Goal: Information Seeking & Learning: Learn about a topic

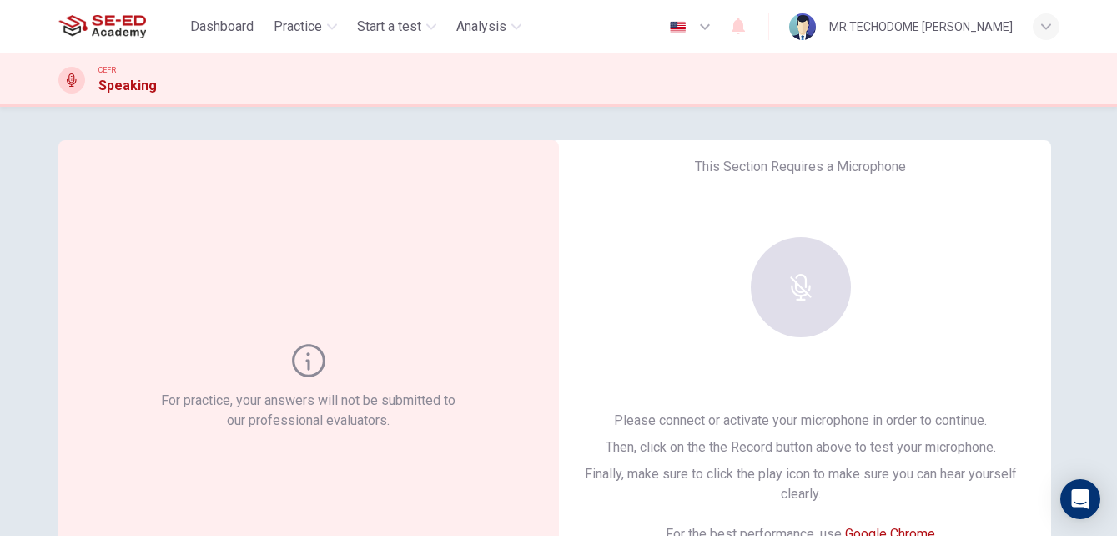
click at [790, 286] on div at bounding box center [801, 287] width 180 height 100
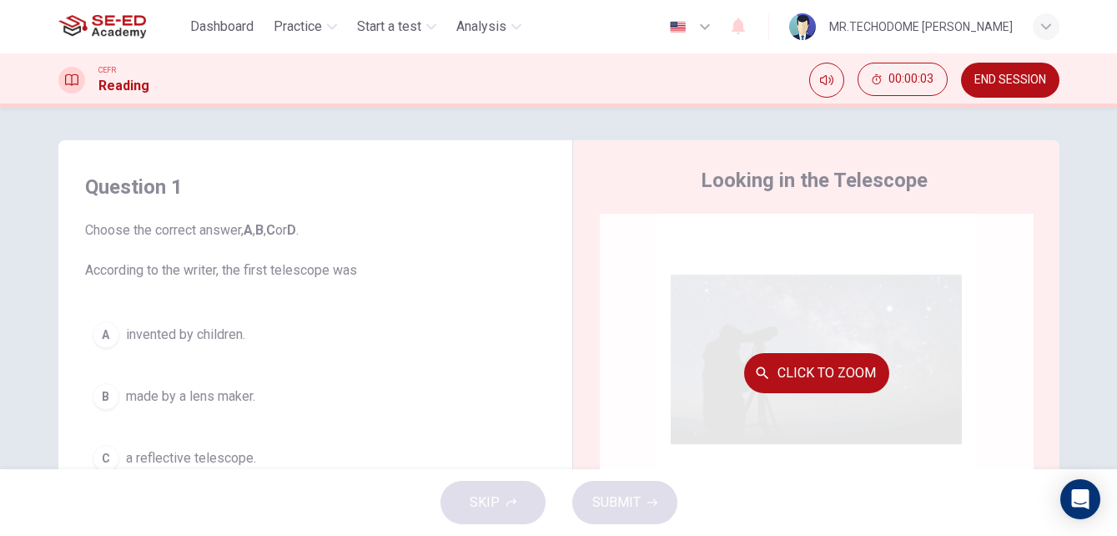
click at [843, 370] on button "Click to Zoom" at bounding box center [816, 373] width 145 height 40
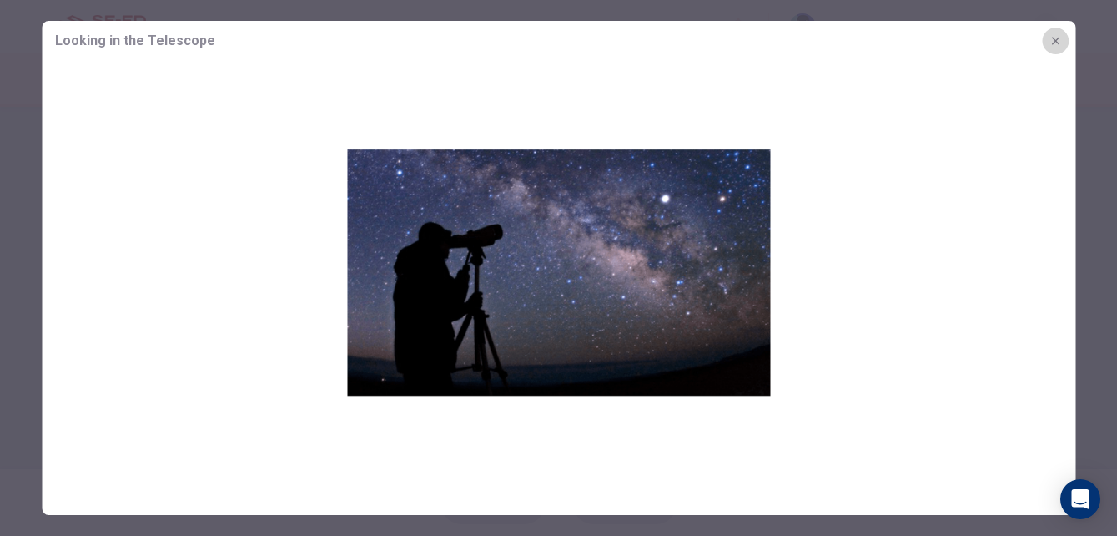
click at [1060, 40] on icon "button" at bounding box center [1055, 40] width 13 height 13
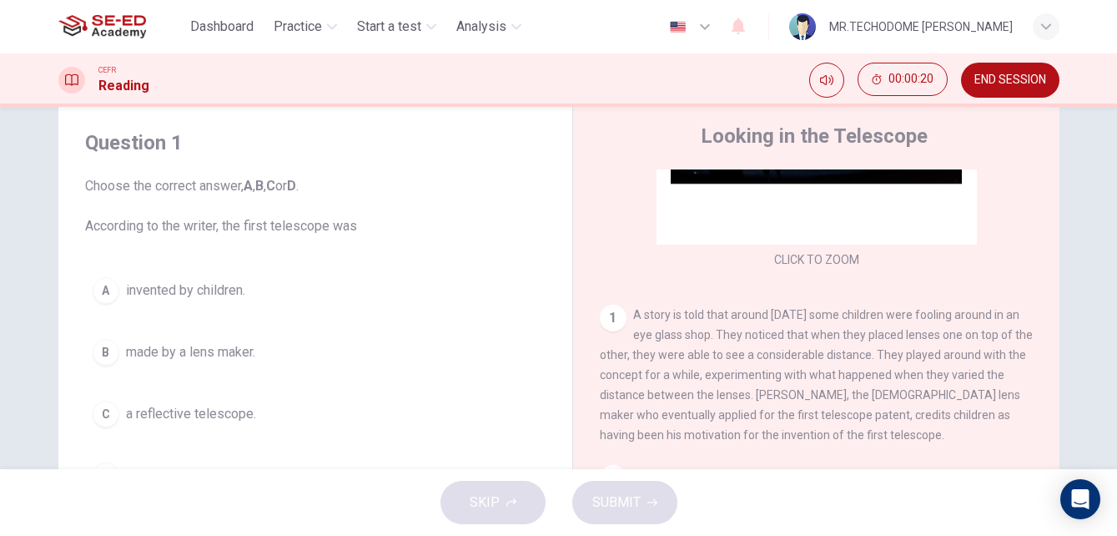
scroll to position [83, 0]
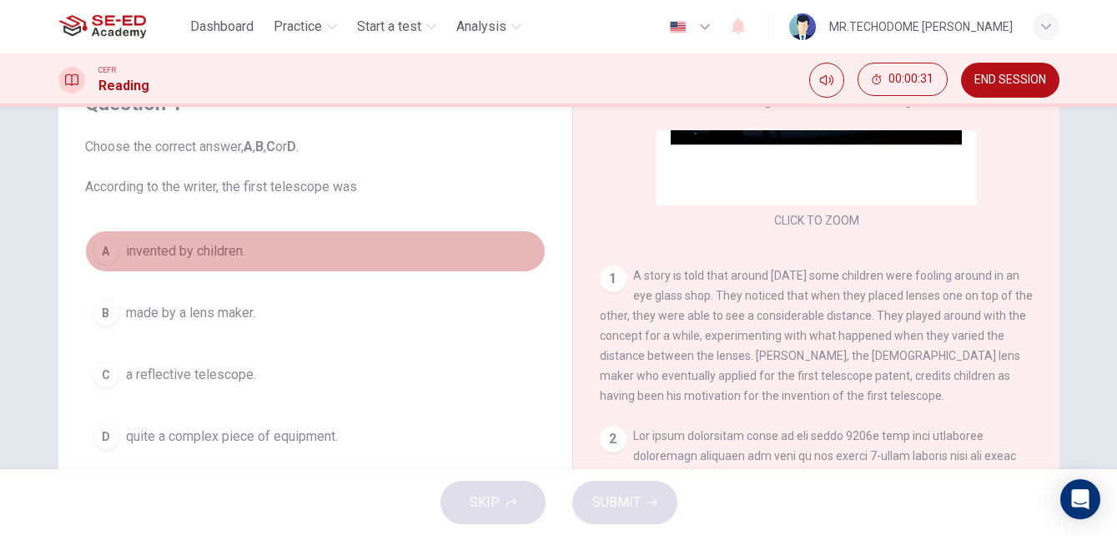
click at [169, 245] on span "invented by children." at bounding box center [185, 251] width 119 height 20
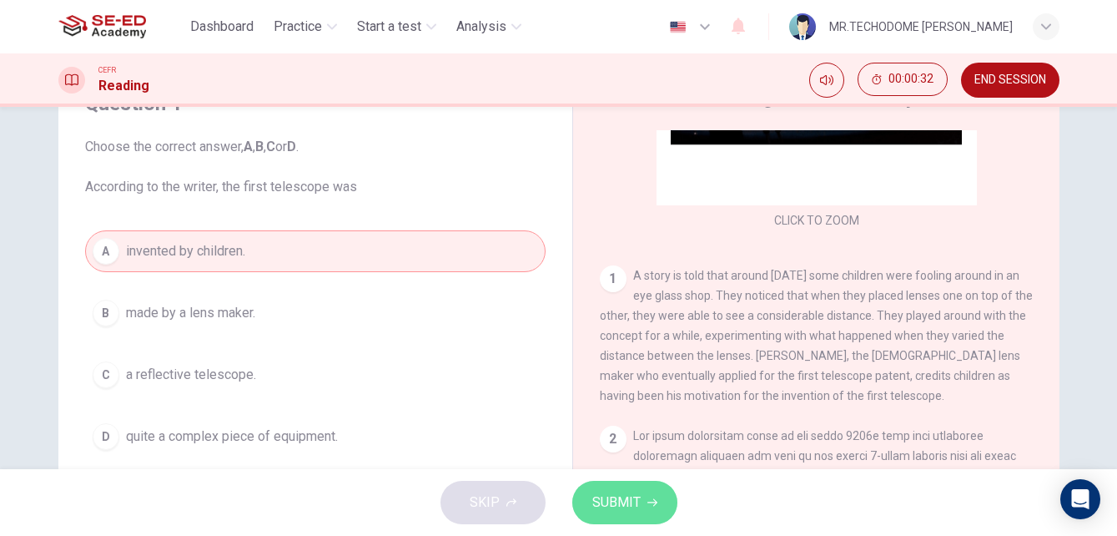
click at [599, 494] on span "SUBMIT" at bounding box center [616, 502] width 48 height 23
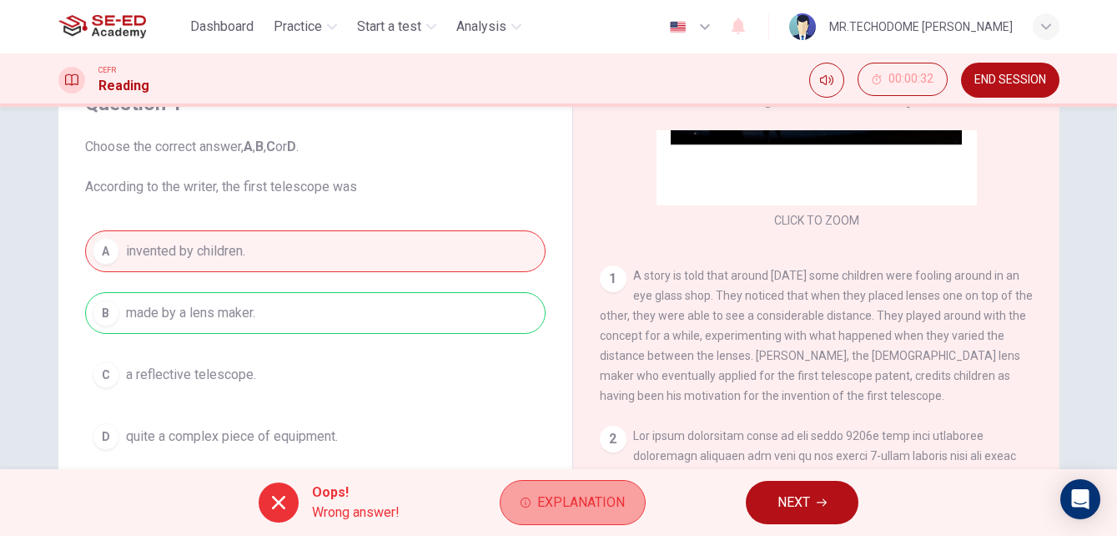
click at [581, 503] on span "Explanation" at bounding box center [581, 502] width 88 height 23
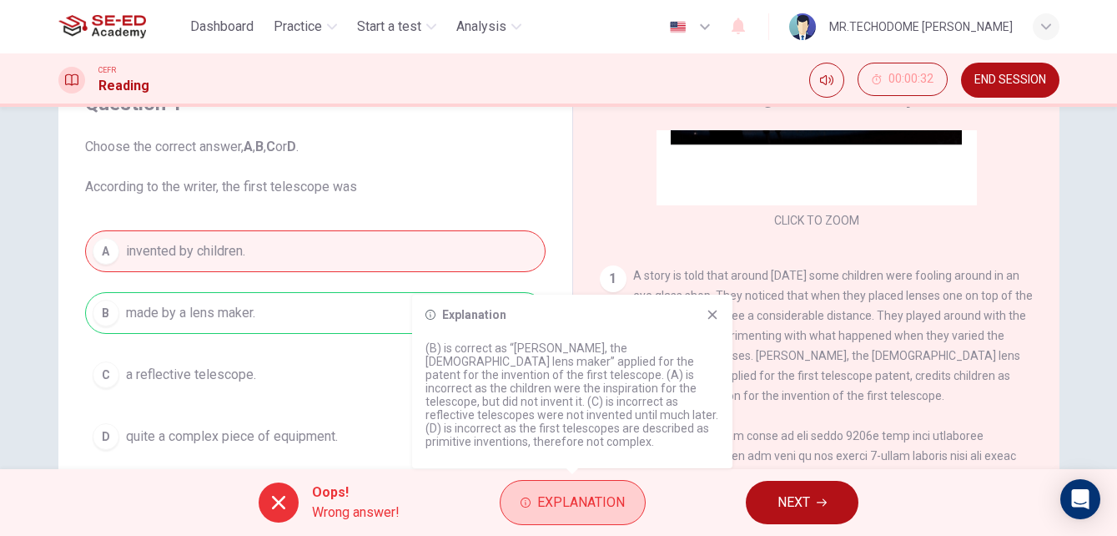
click at [581, 503] on span "Explanation" at bounding box center [581, 502] width 88 height 23
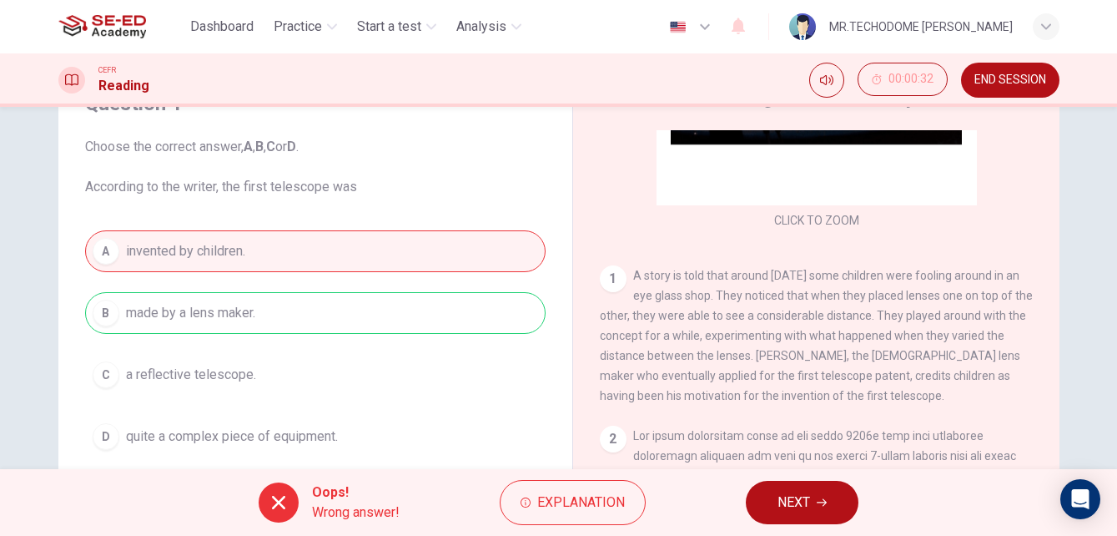
click at [819, 501] on icon "button" at bounding box center [822, 502] width 10 height 10
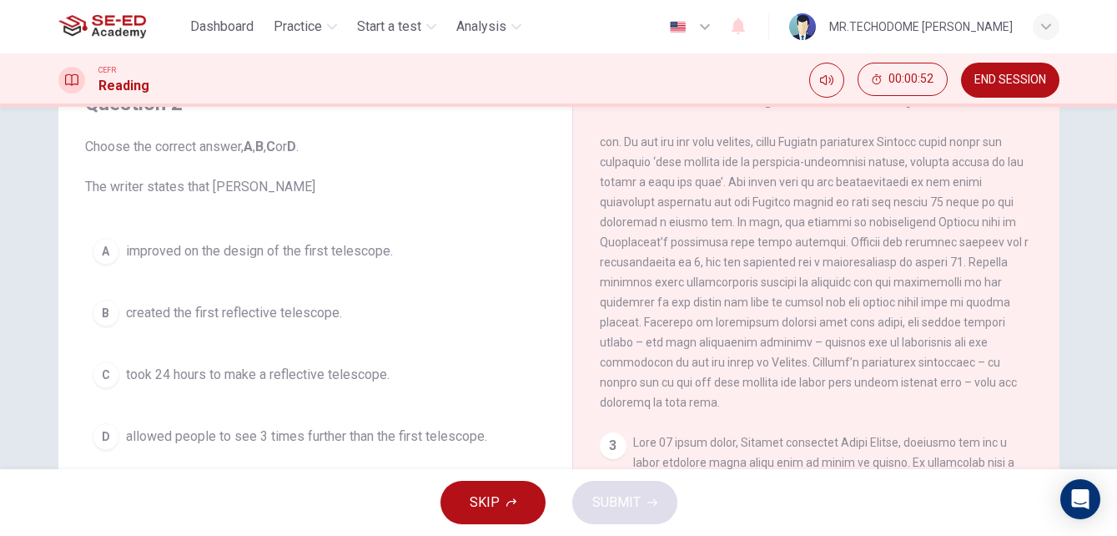
scroll to position [466, 0]
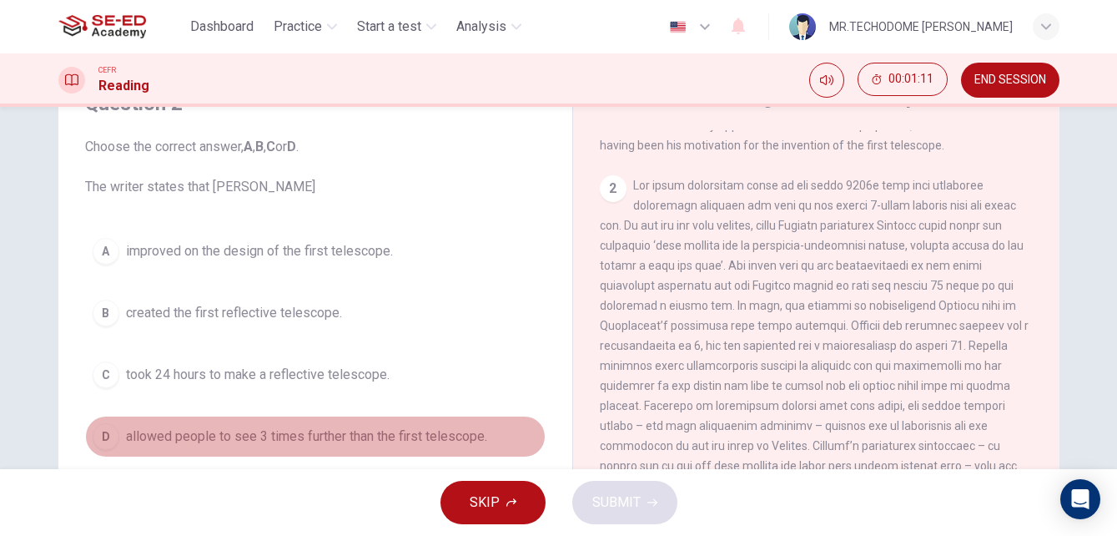
click at [381, 432] on span "allowed people to see 3 times further than the first telescope." at bounding box center [306, 436] width 361 height 20
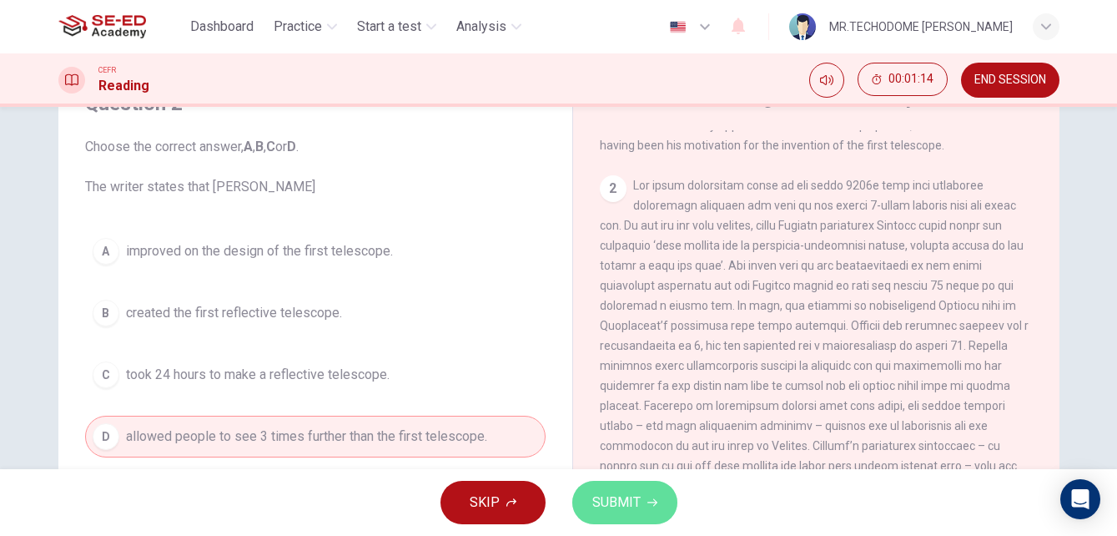
click at [612, 501] on span "SUBMIT" at bounding box center [616, 502] width 48 height 23
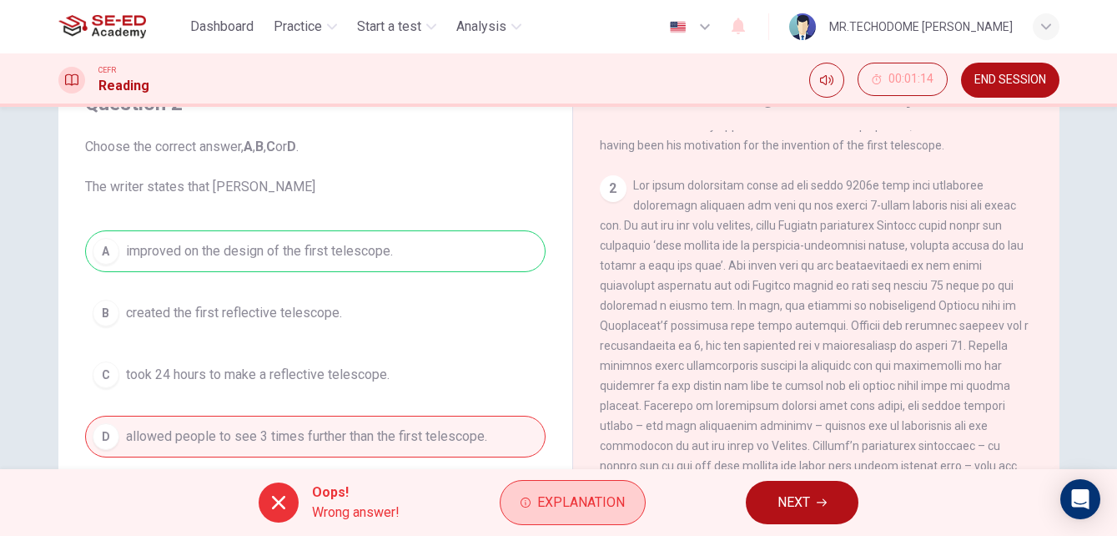
click at [586, 517] on button "Explanation" at bounding box center [573, 502] width 146 height 45
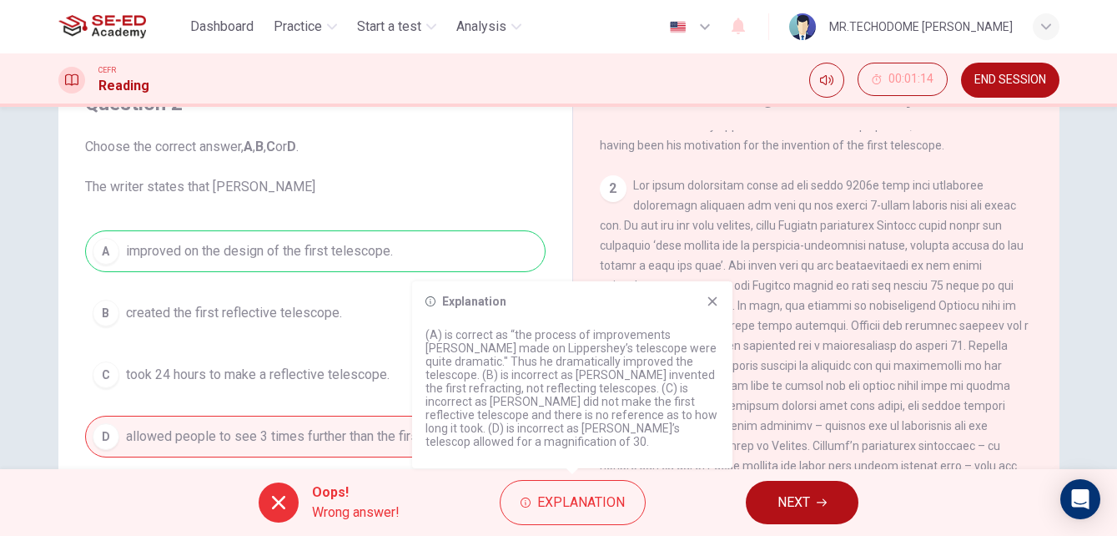
click at [793, 490] on button "NEXT" at bounding box center [802, 502] width 113 height 43
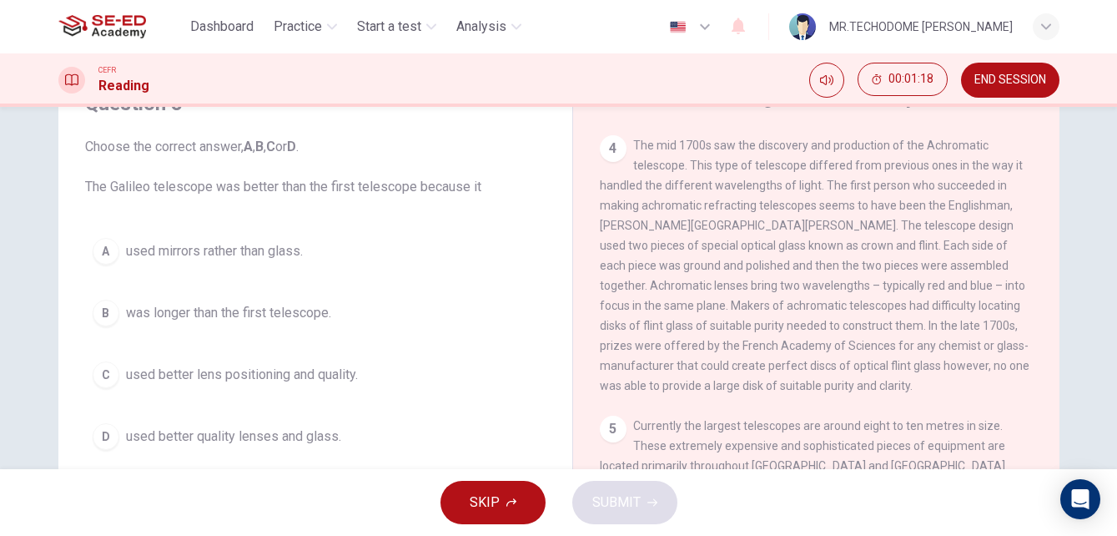
scroll to position [1217, 0]
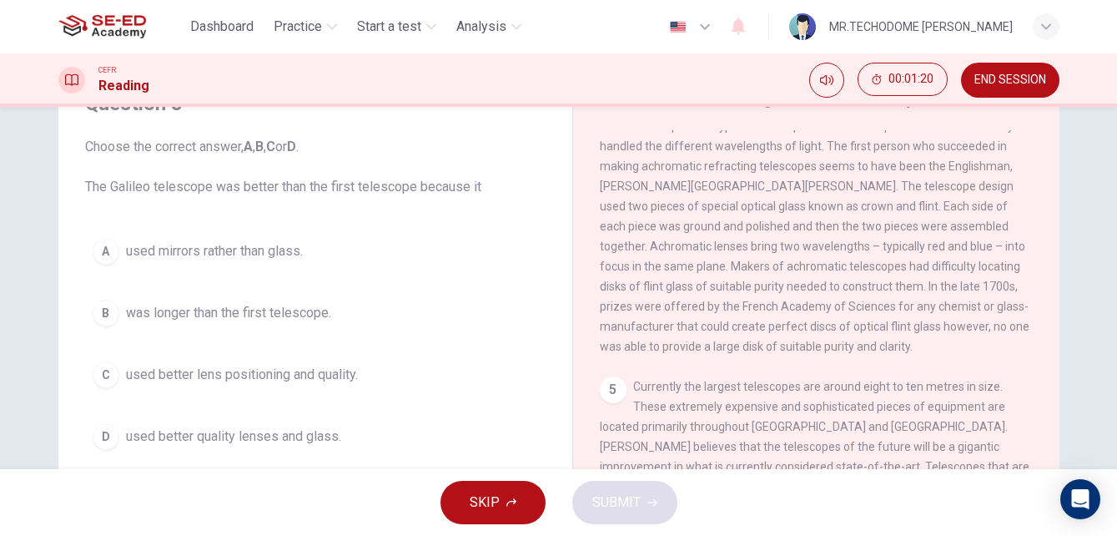
click at [1049, 79] on button "END SESSION" at bounding box center [1010, 80] width 98 height 35
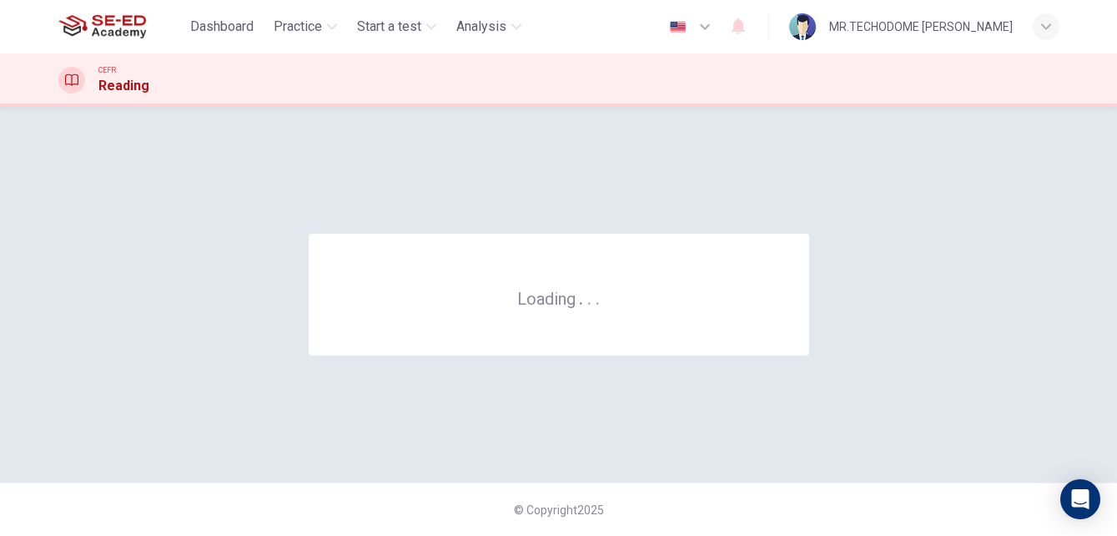
scroll to position [0, 0]
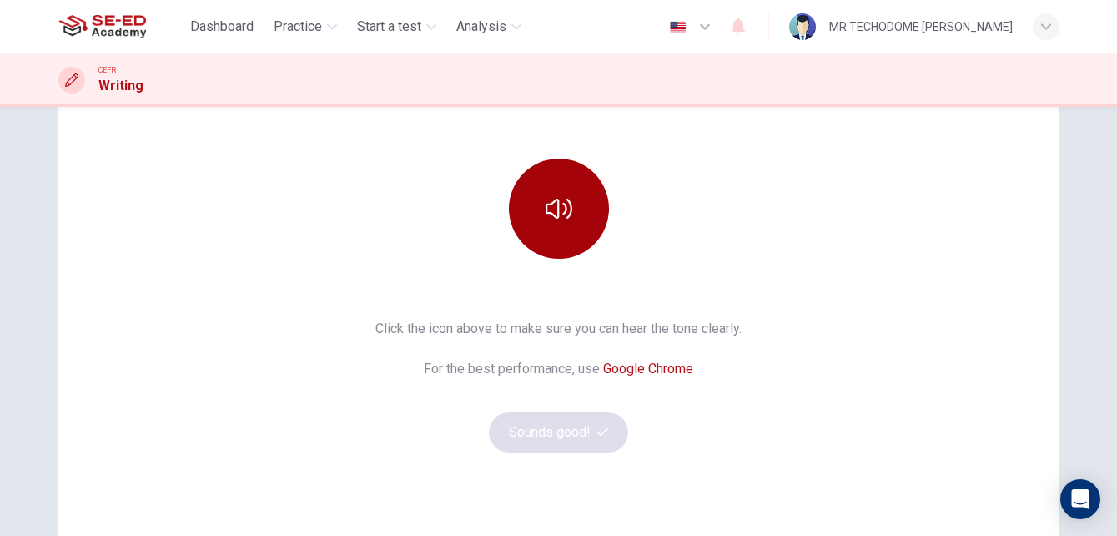
scroll to position [167, 0]
click at [572, 216] on button "button" at bounding box center [559, 207] width 100 height 100
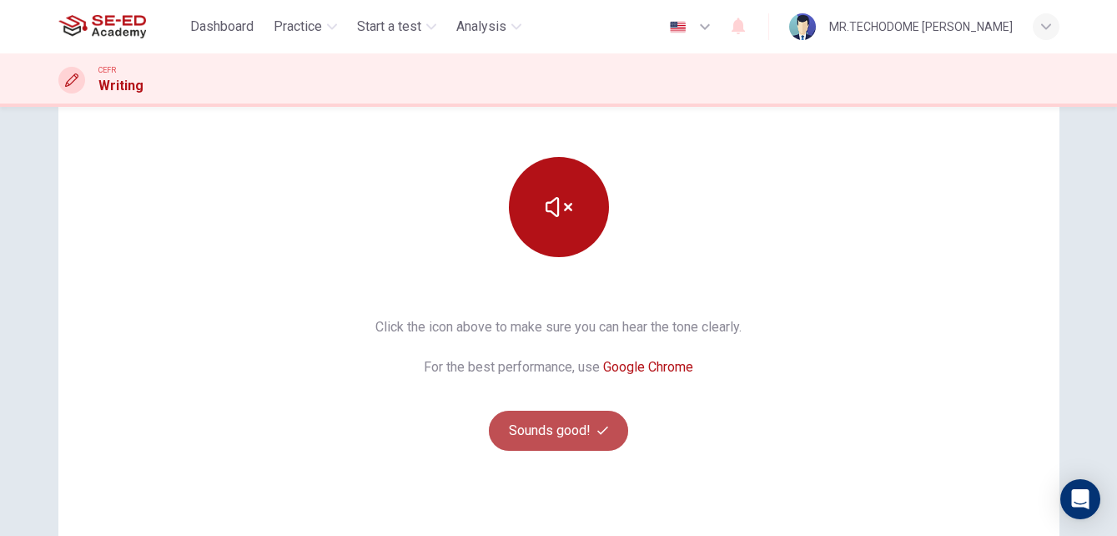
click at [579, 416] on button "Sounds good!" at bounding box center [559, 431] width 140 height 40
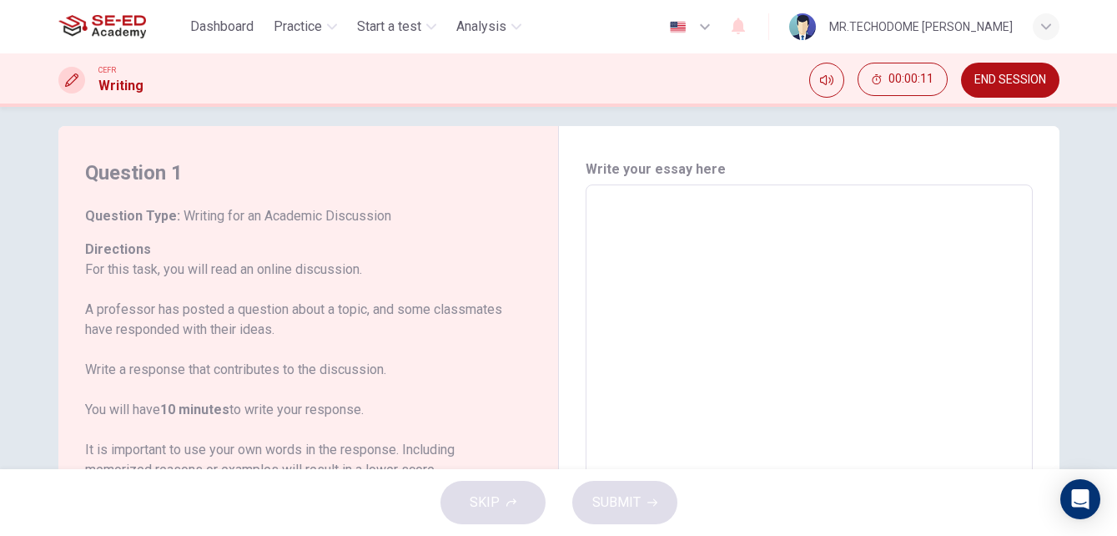
scroll to position [0, 0]
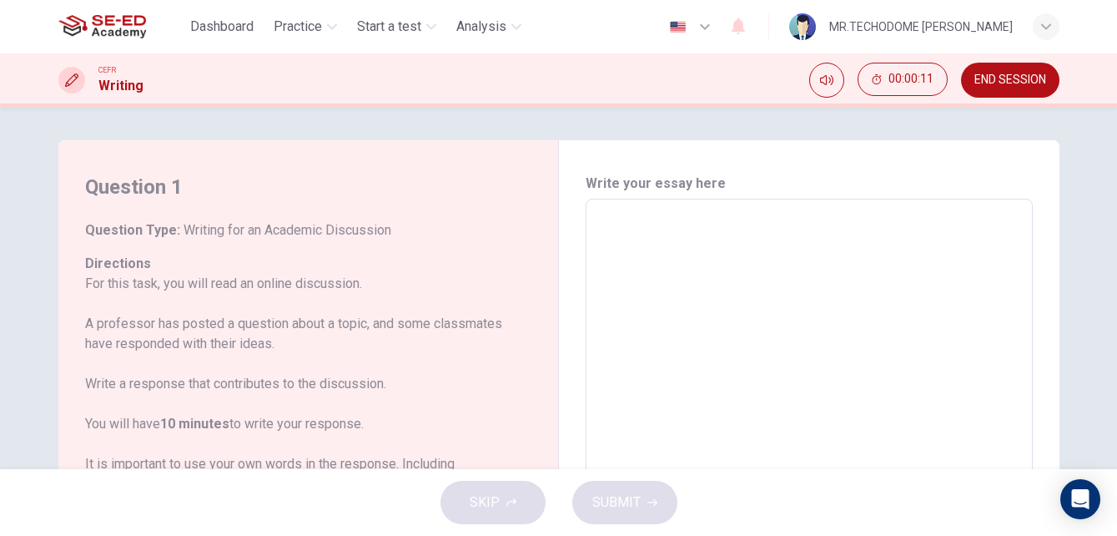
click at [651, 267] on textarea at bounding box center [809, 478] width 424 height 530
type textarea "e"
type textarea "x"
type textarea "ed"
type textarea "x"
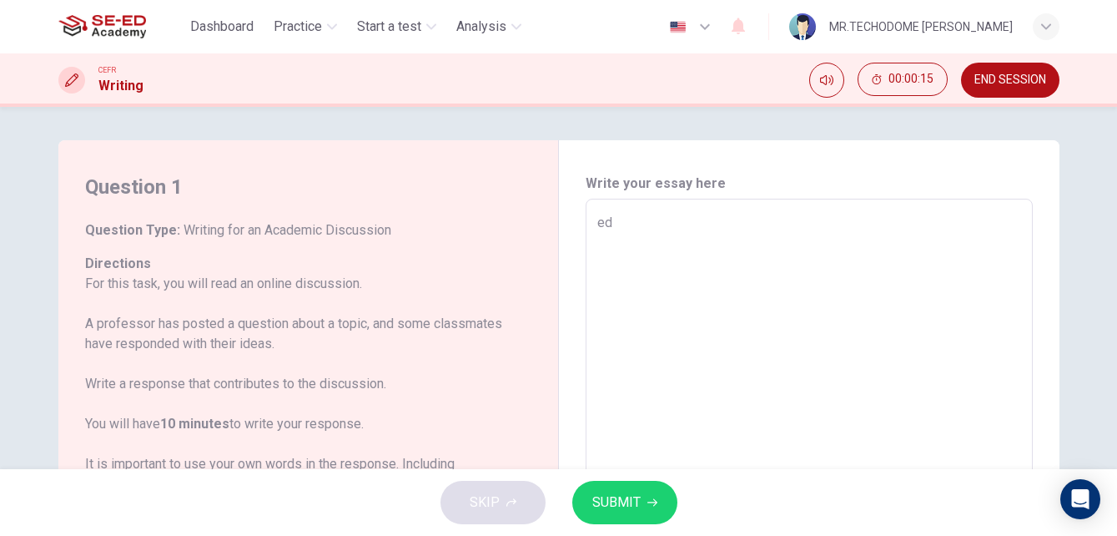
type textarea "eds"
type textarea "x"
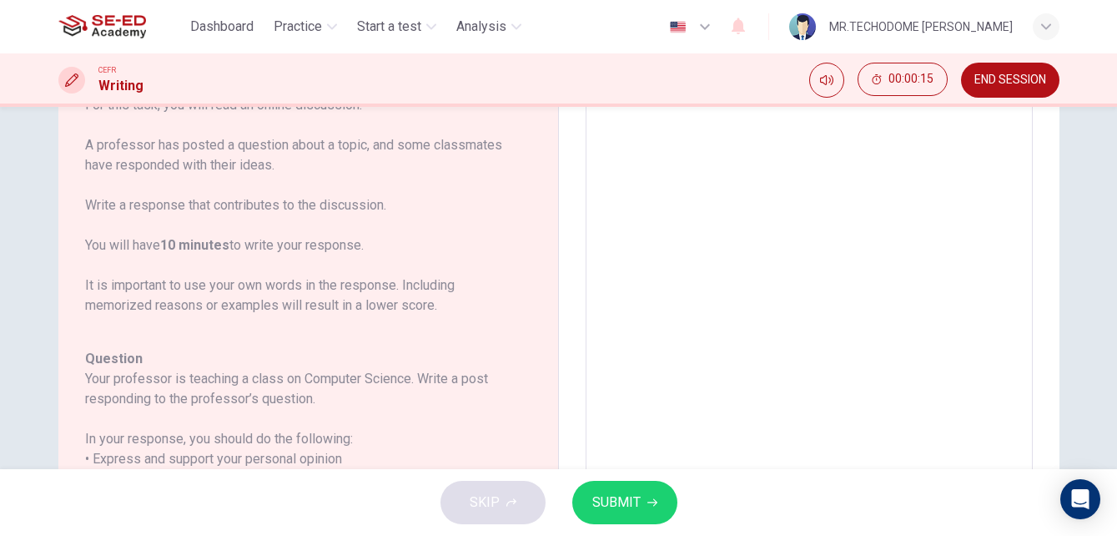
scroll to position [380, 0]
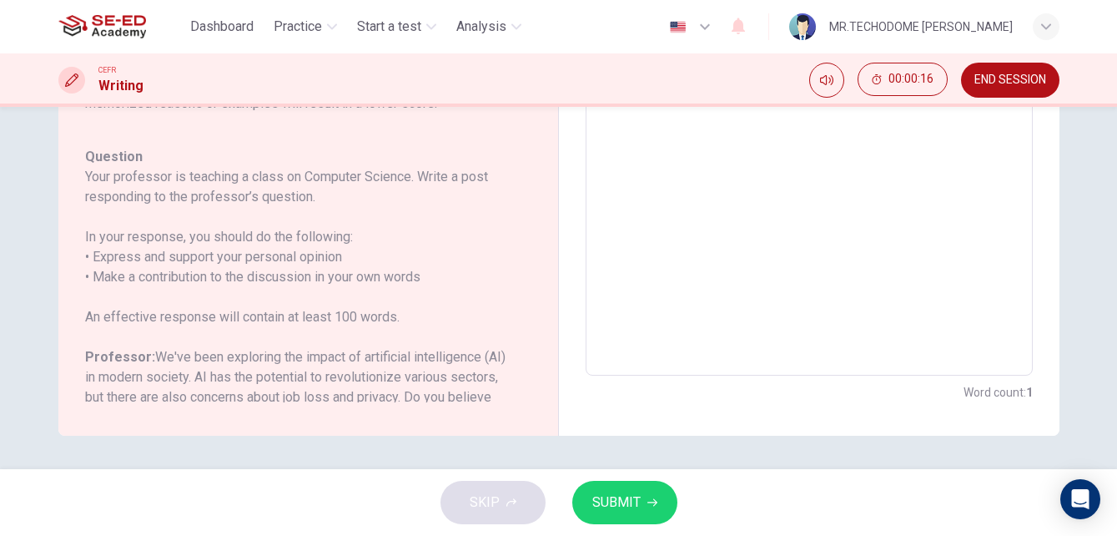
type textarea "edsd"
type textarea "x"
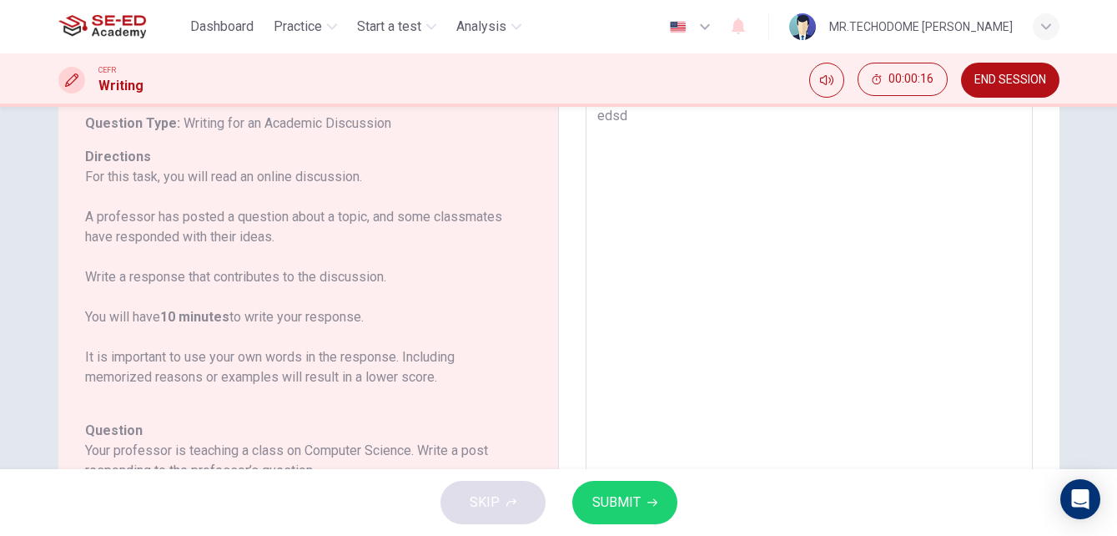
type textarea "edsd"
type textarea "x"
type textarea "edsd w"
type textarea "x"
type textarea "edsd wd"
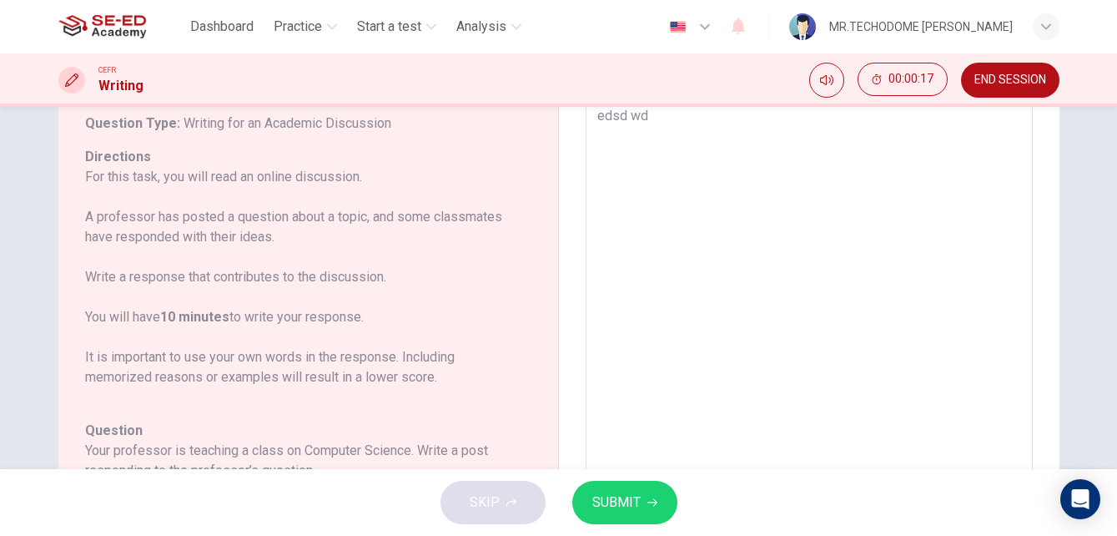
type textarea "x"
type textarea "edsd wda"
type textarea "x"
type textarea "edsd wdas"
type textarea "x"
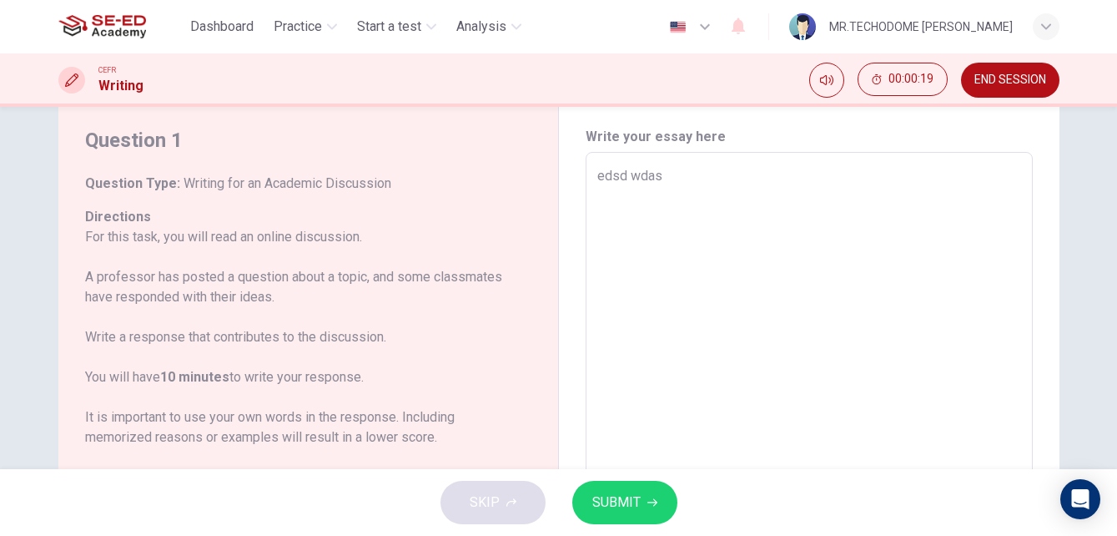
scroll to position [0, 0]
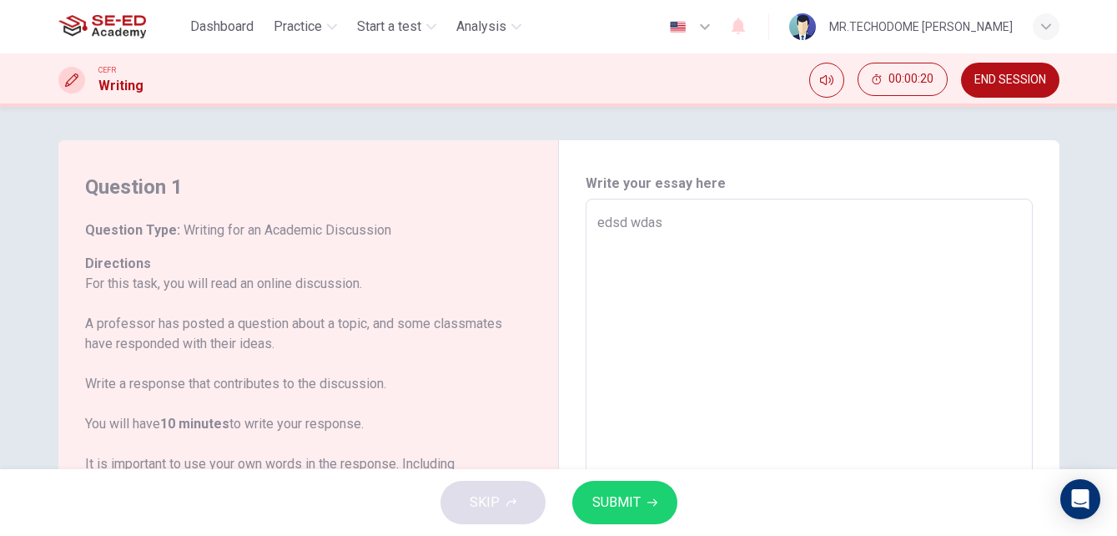
type textarea "edsd wda"
type textarea "x"
type textarea "edsd wd"
type textarea "x"
type textarea "edsd"
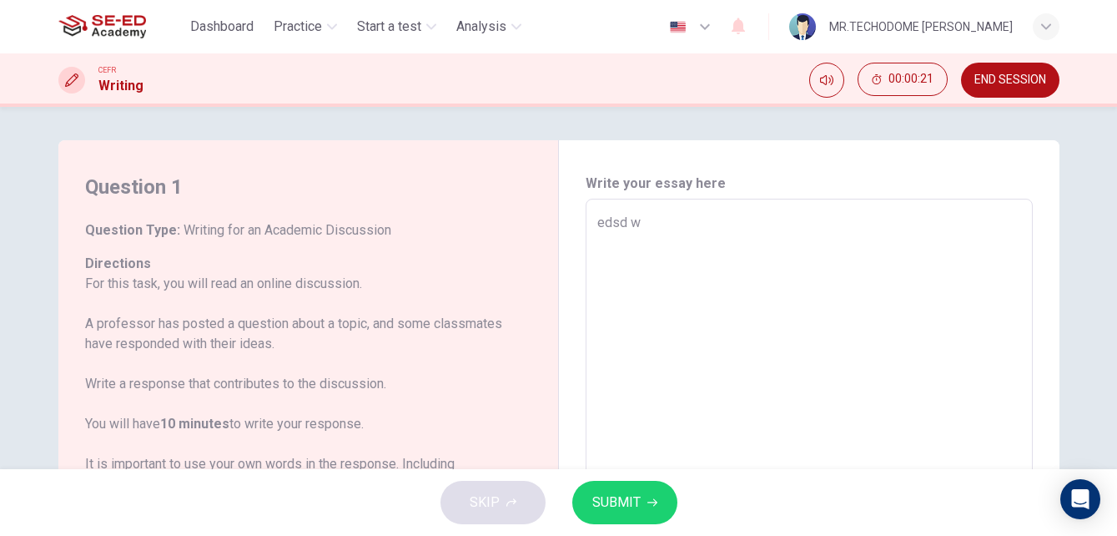
type textarea "x"
type textarea "edsd"
type textarea "x"
type textarea "ed"
type textarea "x"
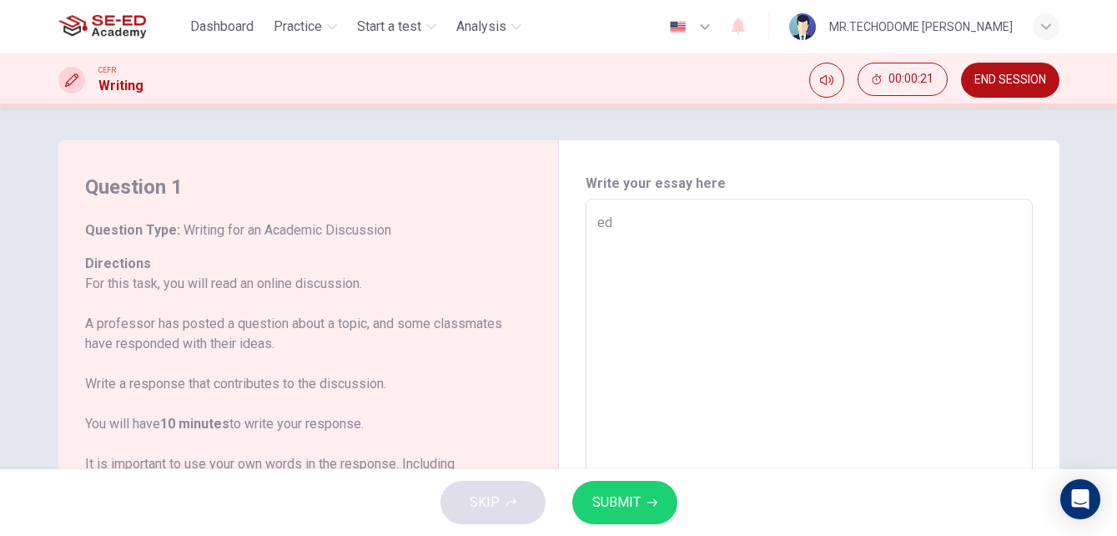
type textarea "e"
type textarea "x"
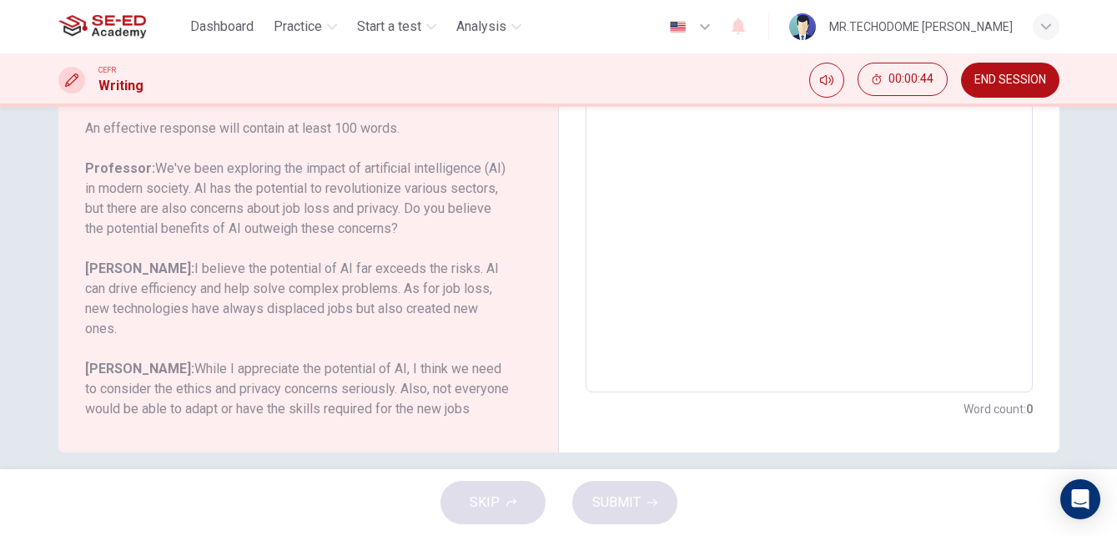
scroll to position [380, 0]
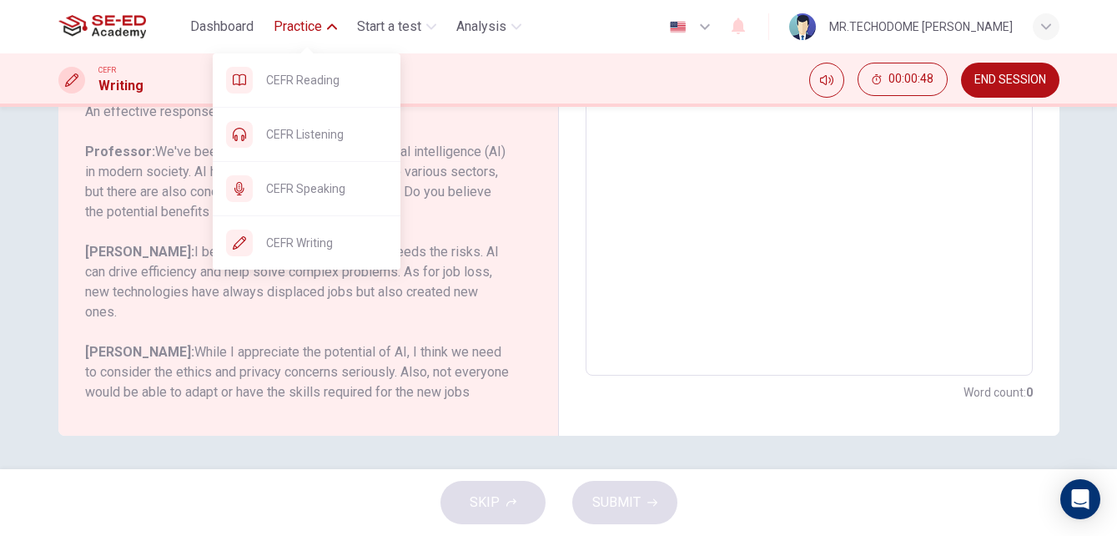
click at [296, 24] on span "Practice" at bounding box center [298, 27] width 48 height 20
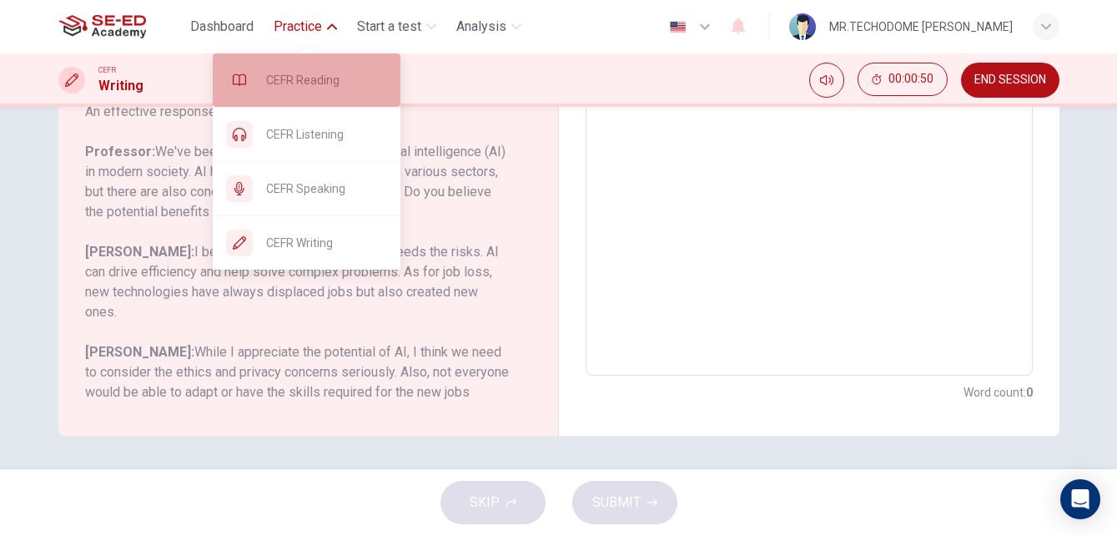
click at [319, 92] on div "CEFR Reading" at bounding box center [307, 79] width 188 height 53
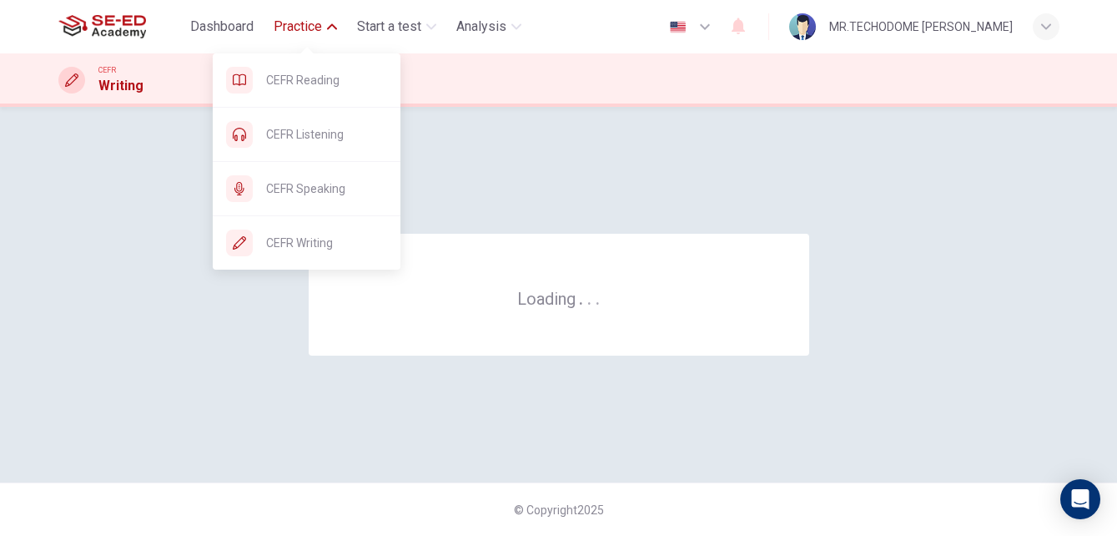
scroll to position [0, 0]
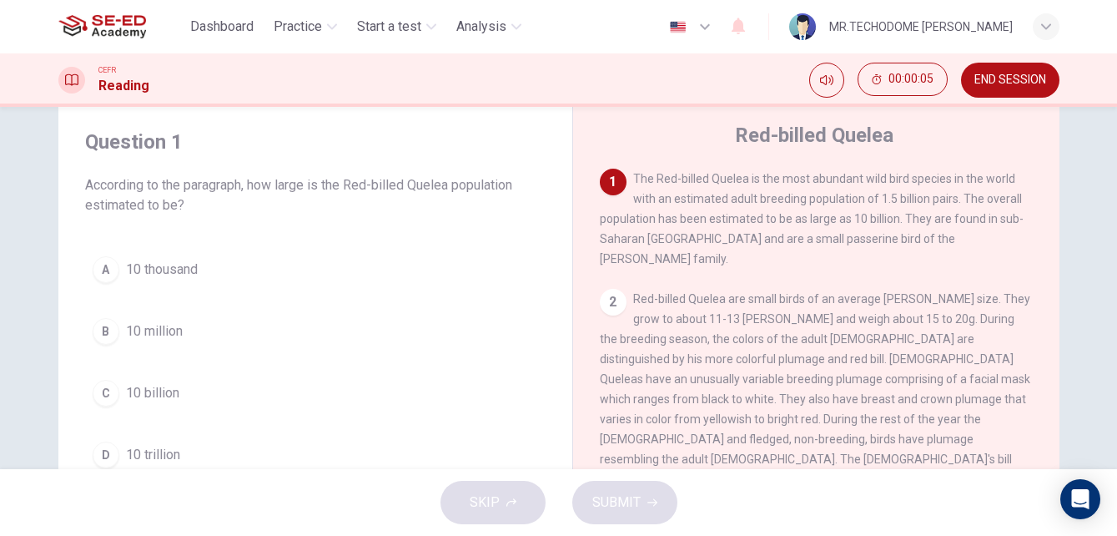
scroll to position [83, 0]
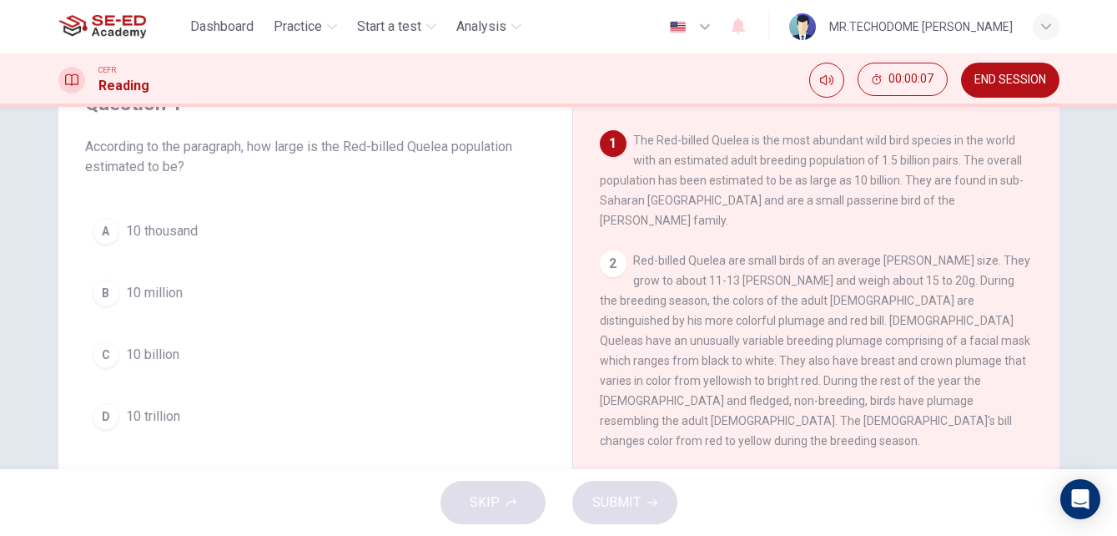
drag, startPoint x: 111, startPoint y: 336, endPoint x: 93, endPoint y: 364, distance: 32.6
click at [105, 351] on button "C 10 billion" at bounding box center [315, 355] width 461 height 42
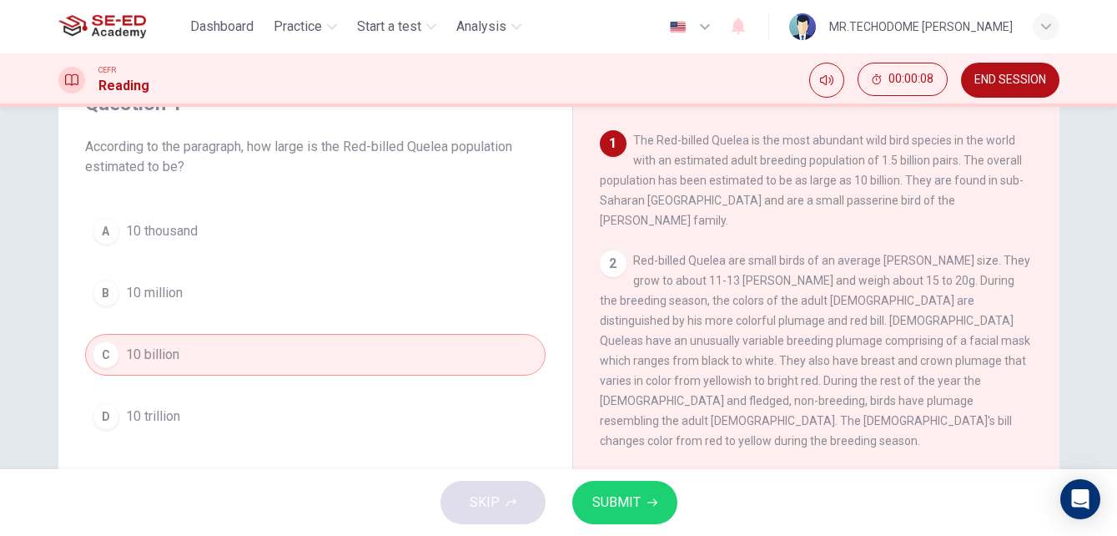
click at [646, 509] on button "SUBMIT" at bounding box center [624, 502] width 105 height 43
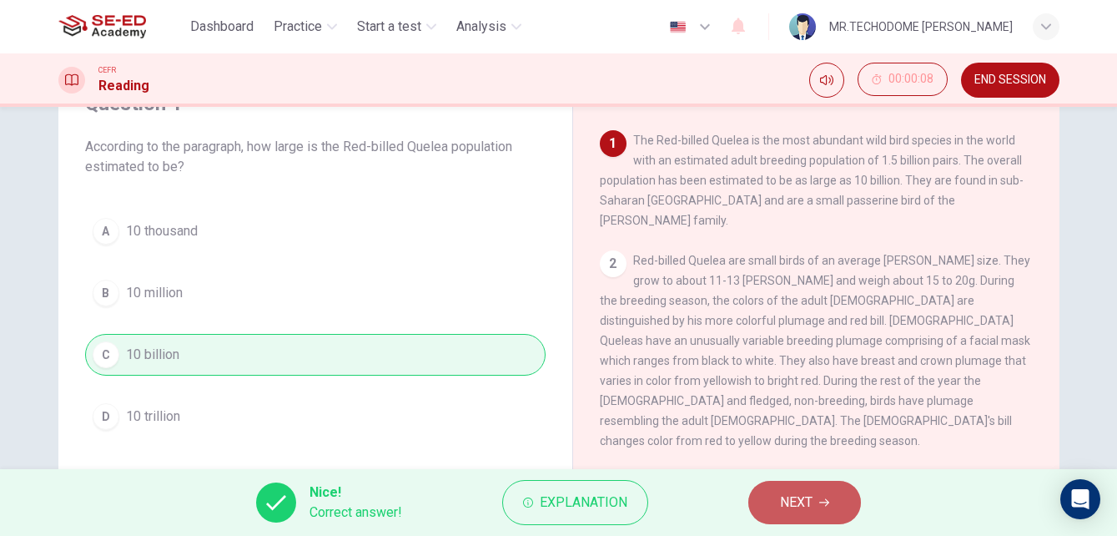
click at [819, 509] on button "NEXT" at bounding box center [804, 502] width 113 height 43
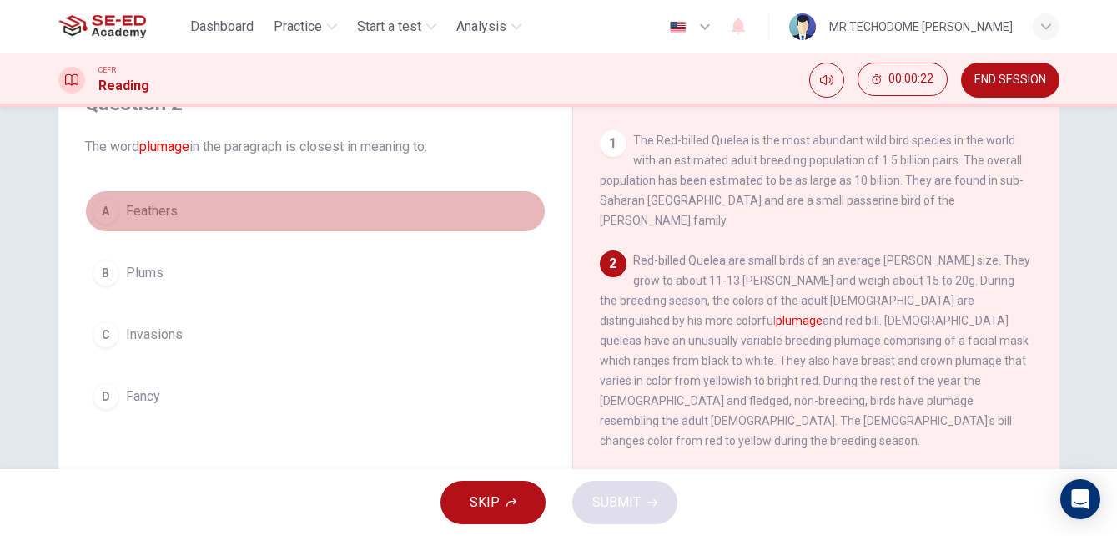
click at [99, 219] on div "A" at bounding box center [106, 211] width 27 height 27
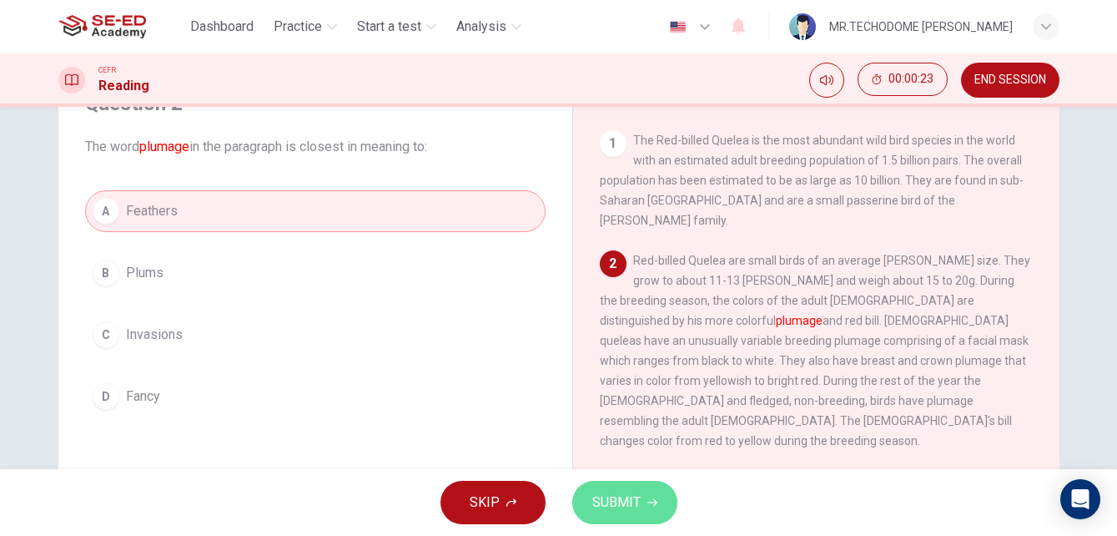
click at [607, 497] on span "SUBMIT" at bounding box center [616, 502] width 48 height 23
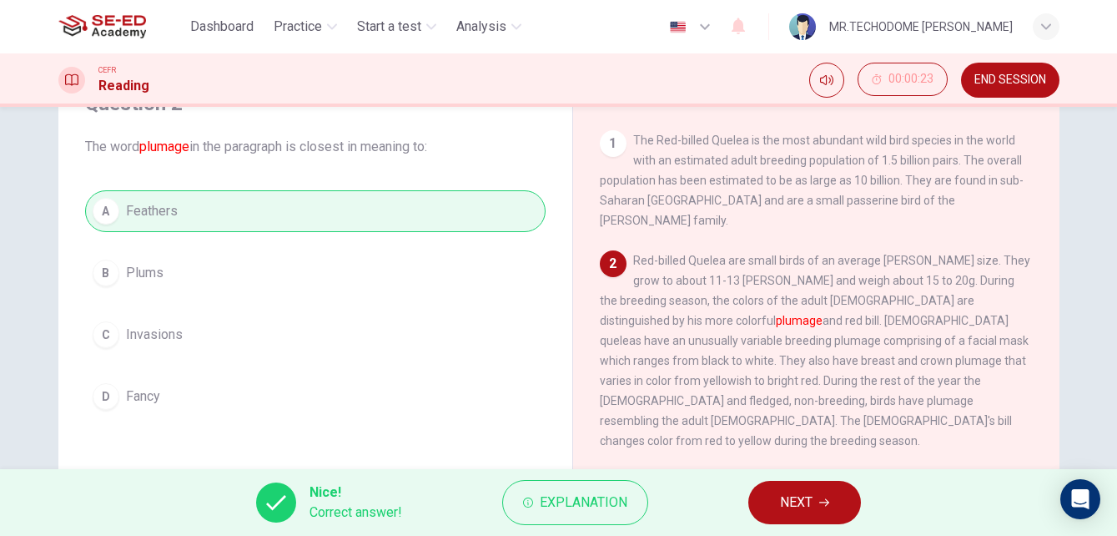
click at [834, 501] on button "NEXT" at bounding box center [804, 502] width 113 height 43
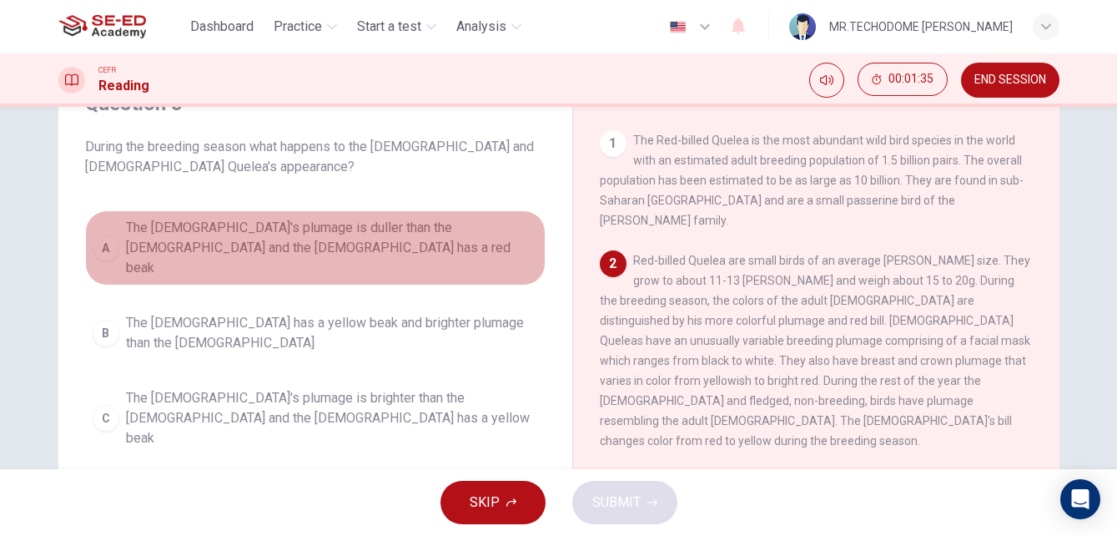
drag, startPoint x: 255, startPoint y: 234, endPoint x: 440, endPoint y: 380, distance: 235.2
click at [259, 242] on span "The [DEMOGRAPHIC_DATA]'s plumage is duller than the [DEMOGRAPHIC_DATA] and the …" at bounding box center [332, 248] width 412 height 60
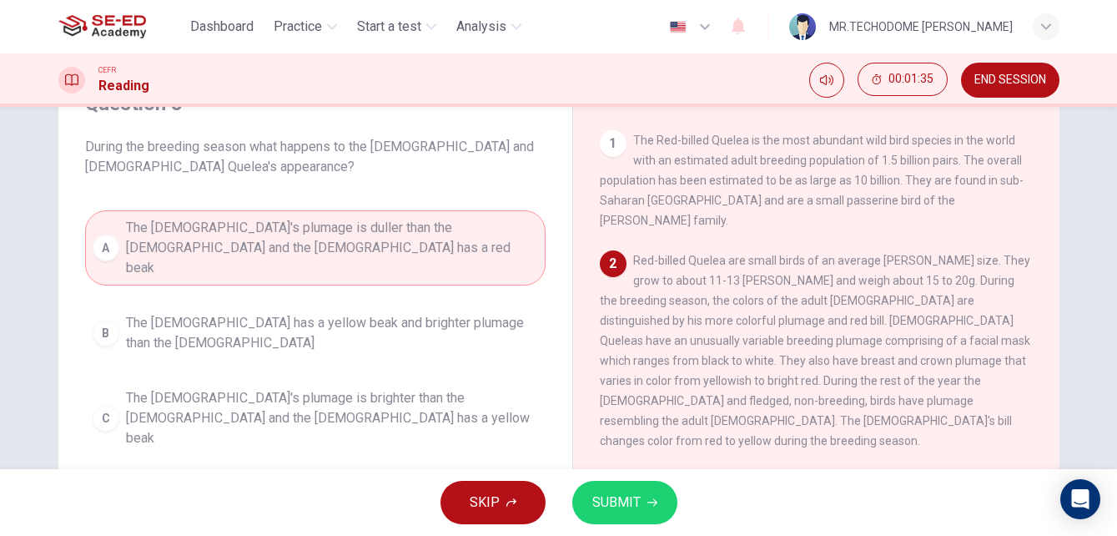
click at [614, 507] on span "SUBMIT" at bounding box center [616, 502] width 48 height 23
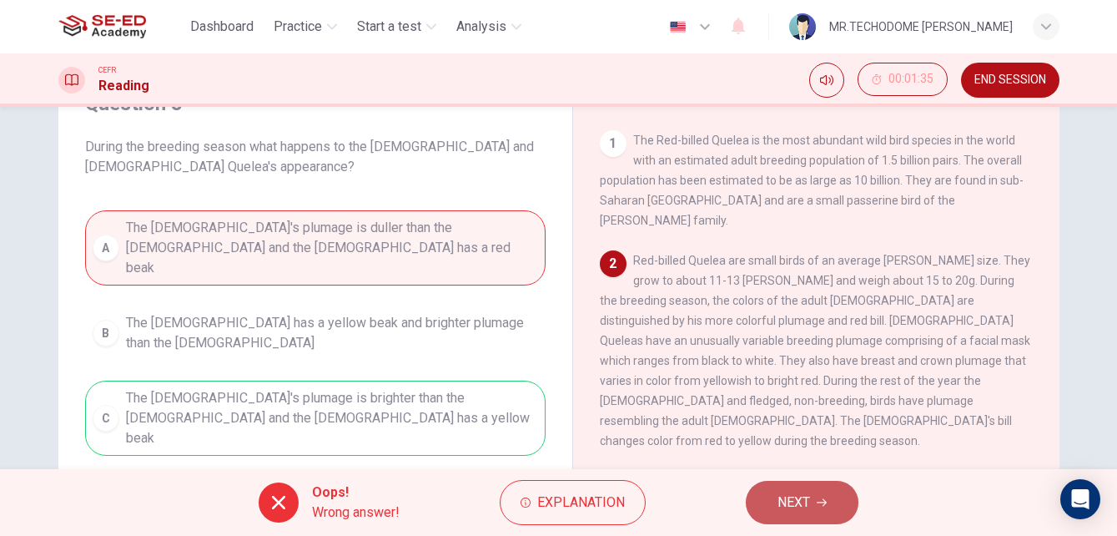
click at [791, 511] on span "NEXT" at bounding box center [794, 502] width 33 height 23
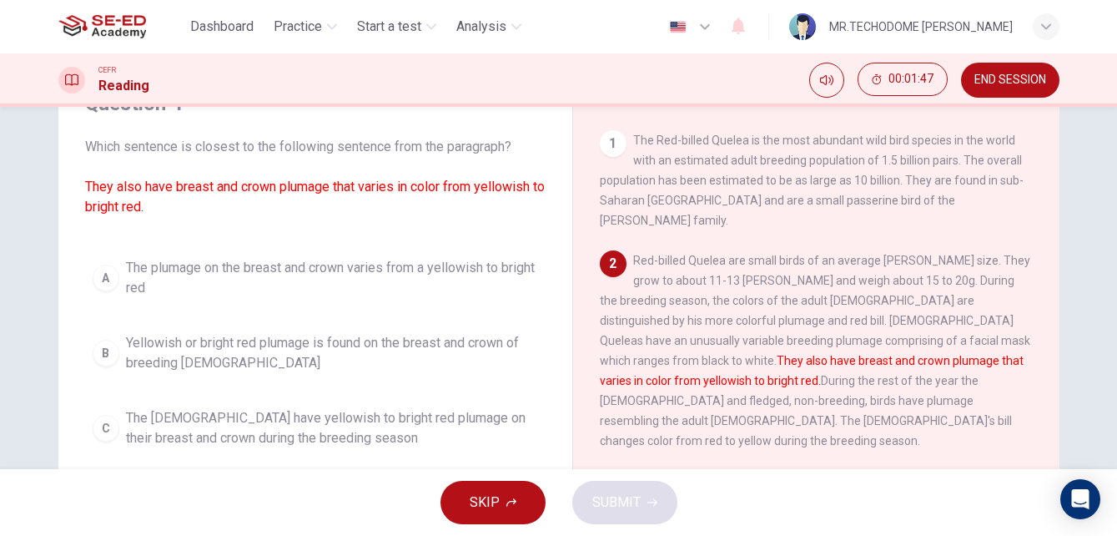
drag, startPoint x: 353, startPoint y: 268, endPoint x: 353, endPoint y: 277, distance: 9.2
click at [353, 269] on span "The plumage on the breast and crown varies from a yellowish to bright red" at bounding box center [332, 278] width 412 height 40
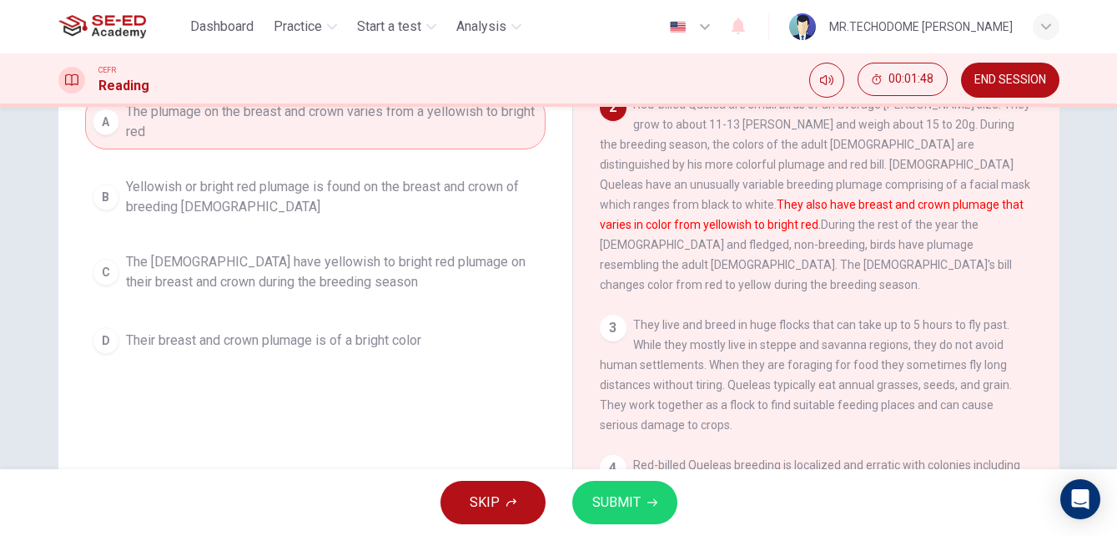
scroll to position [201, 0]
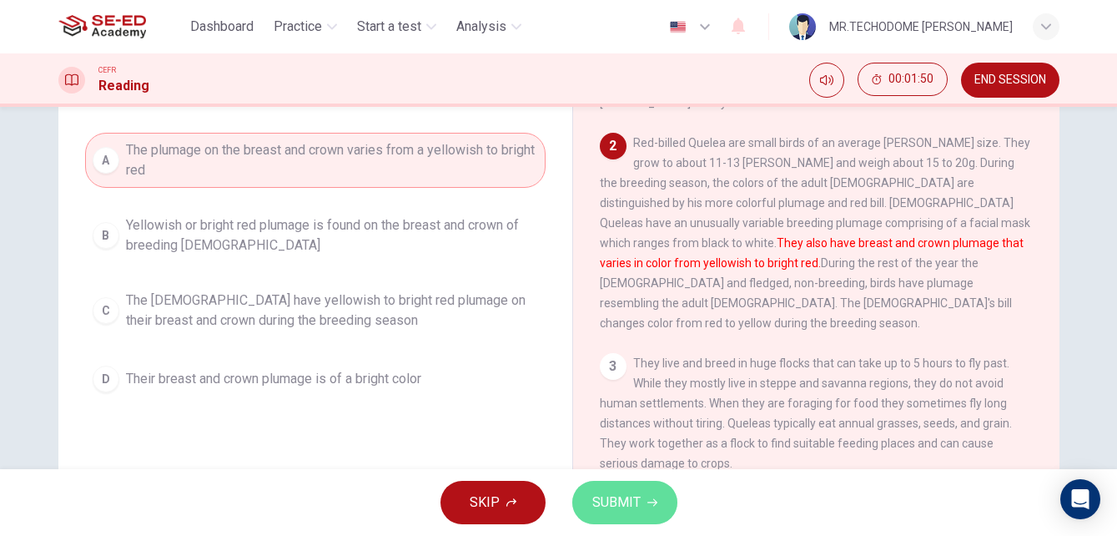
click at [609, 484] on button "SUBMIT" at bounding box center [624, 502] width 105 height 43
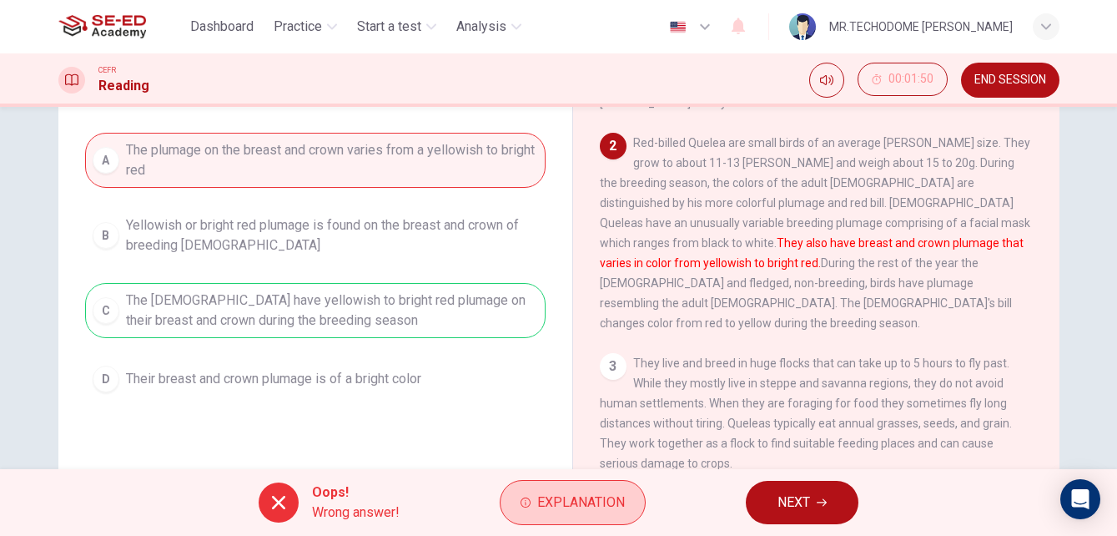
click at [622, 506] on span "Explanation" at bounding box center [581, 502] width 88 height 23
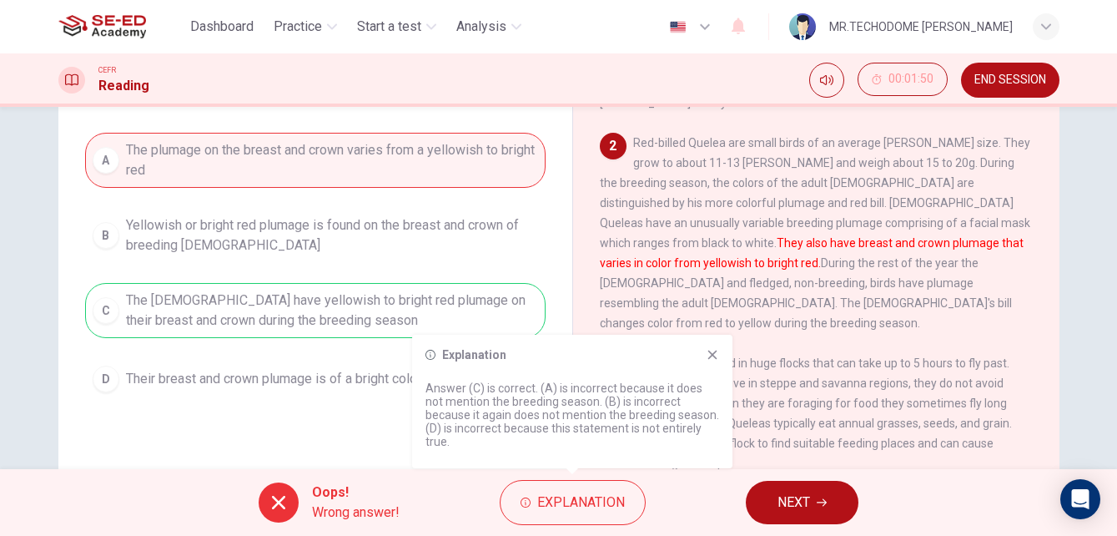
click at [774, 503] on button "NEXT" at bounding box center [802, 502] width 113 height 43
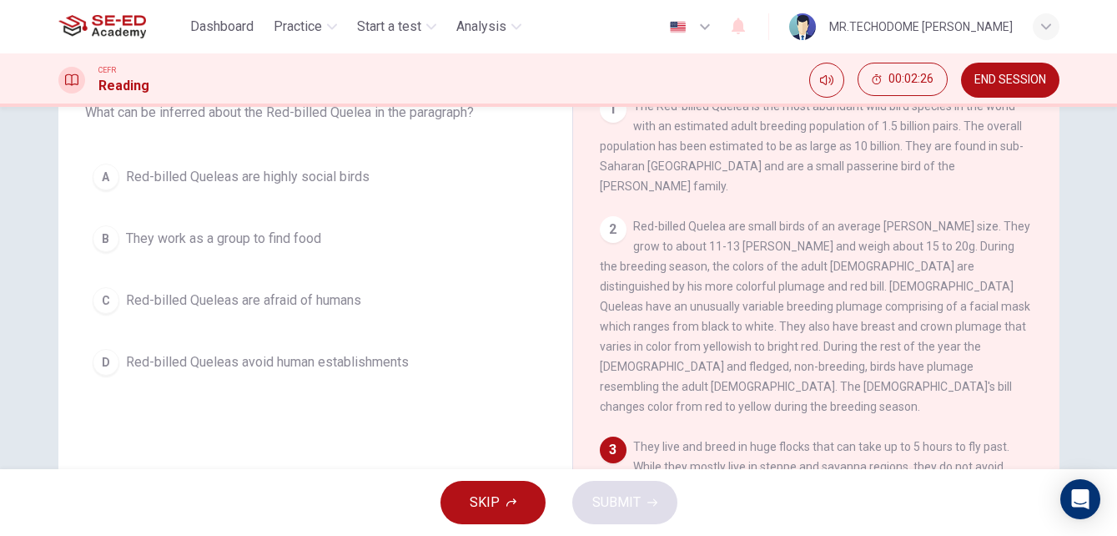
scroll to position [83, 0]
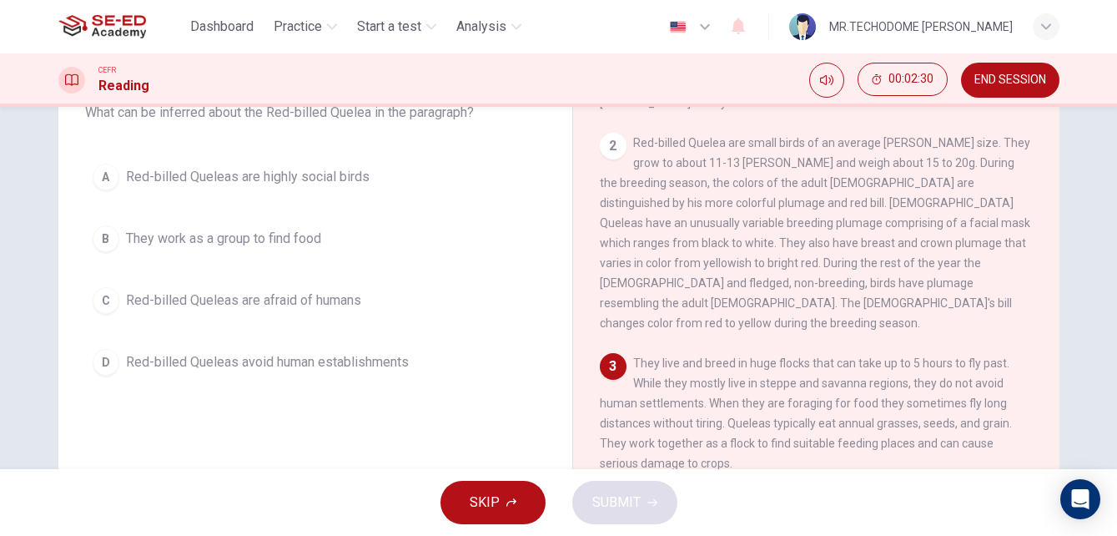
click at [275, 229] on span "They work as a group to find food" at bounding box center [223, 239] width 195 height 20
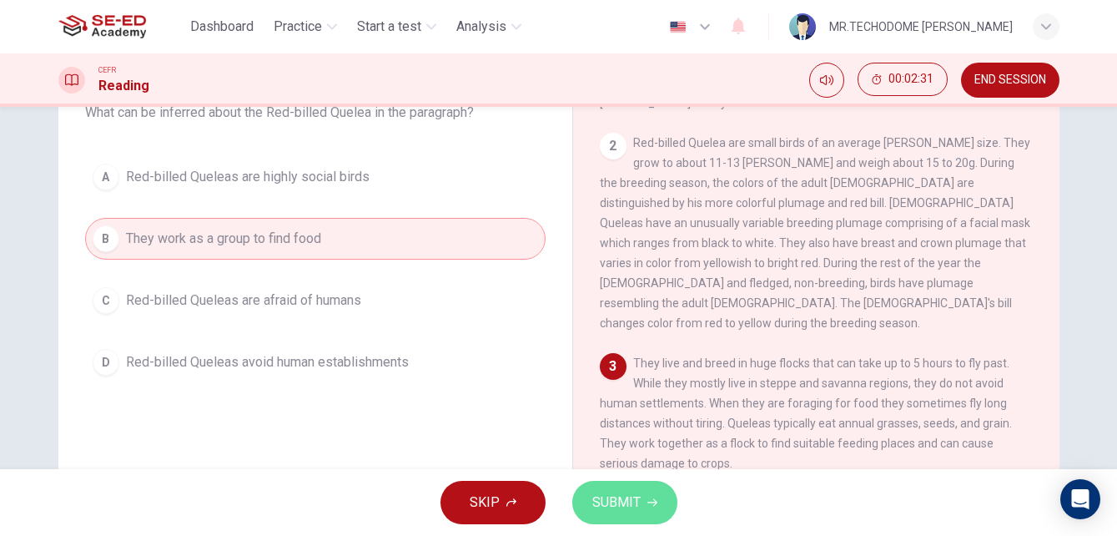
click at [637, 503] on span "SUBMIT" at bounding box center [616, 502] width 48 height 23
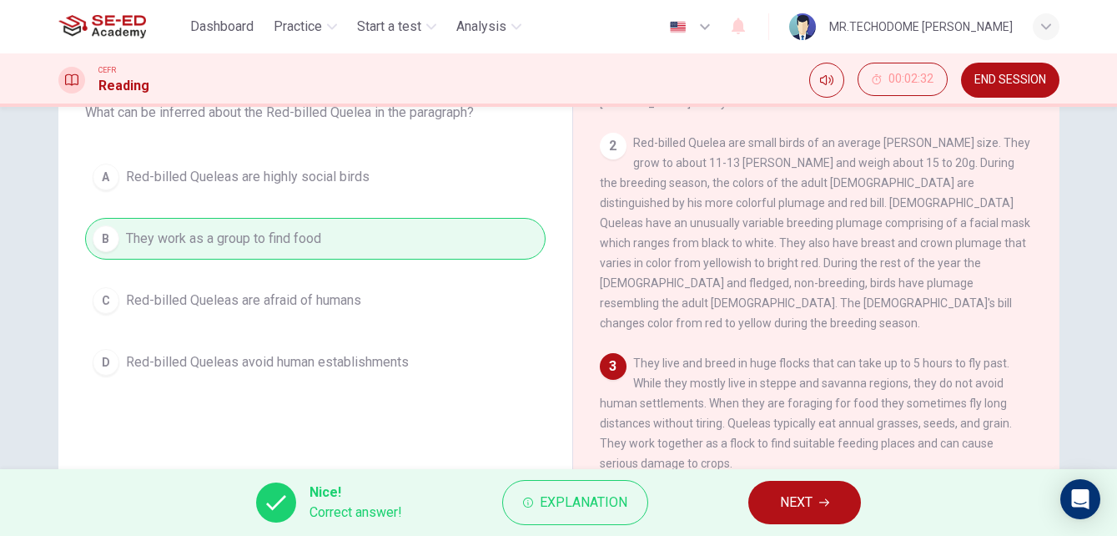
drag, startPoint x: 773, startPoint y: 500, endPoint x: 766, endPoint y: 540, distance: 40.7
click at [766, 535] on html "This site uses cookies, as explained in our Privacy Policy . If you agree to th…" at bounding box center [558, 268] width 1117 height 536
click at [775, 510] on button "NEXT" at bounding box center [804, 502] width 113 height 43
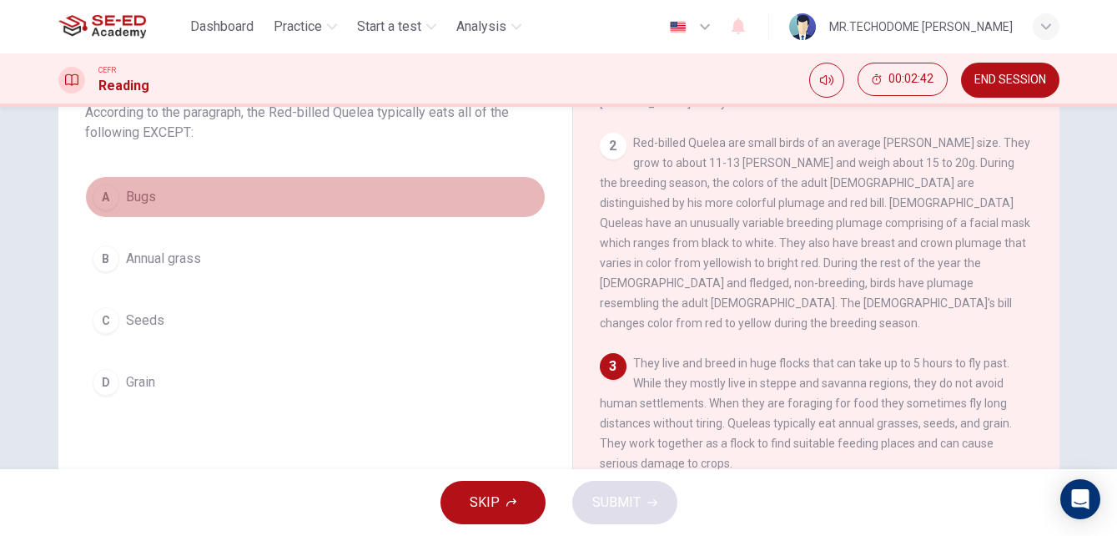
click at [102, 194] on div "A" at bounding box center [106, 197] width 27 height 27
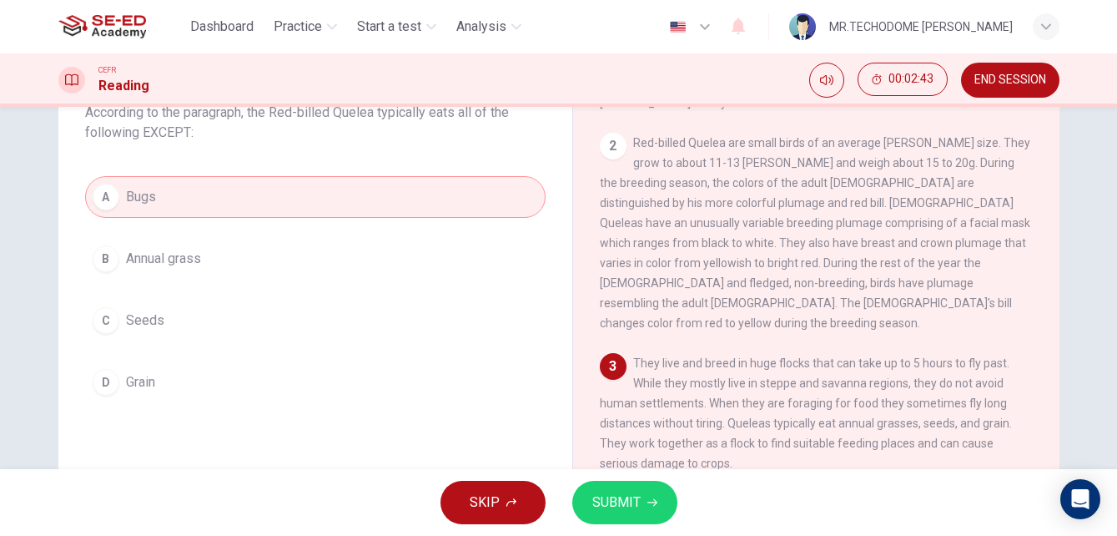
click at [621, 521] on button "SUBMIT" at bounding box center [624, 502] width 105 height 43
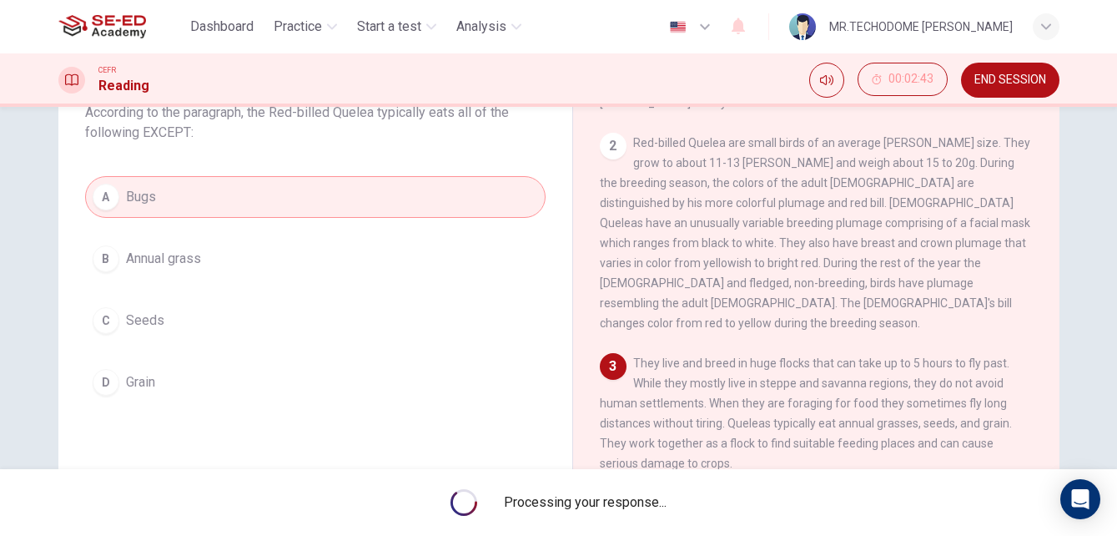
click at [634, 453] on div "1 The Red-billed Quelea is the most abundant wild bird species in the world wit…" at bounding box center [828, 349] width 456 height 506
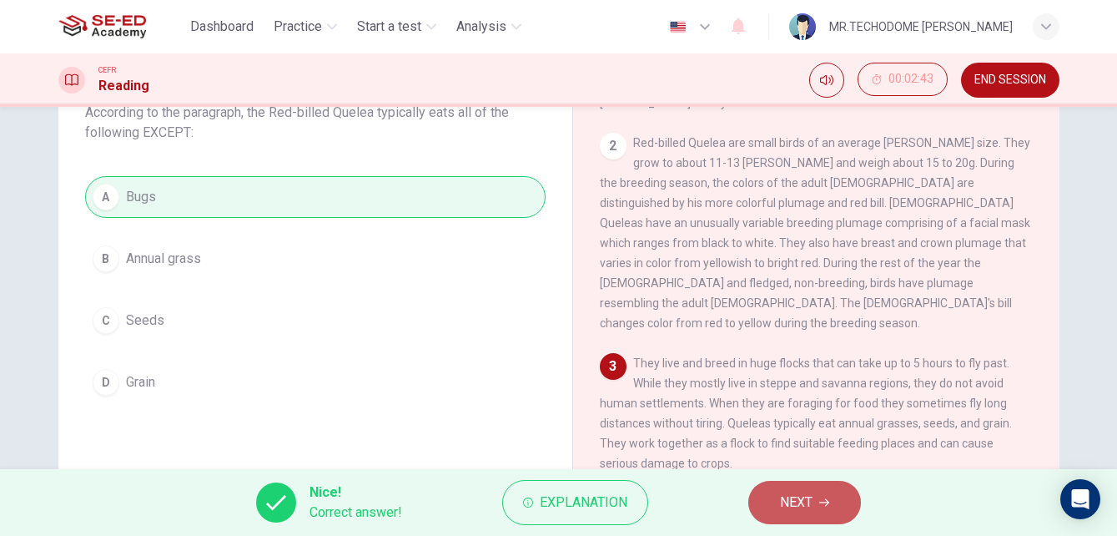
click at [782, 496] on span "NEXT" at bounding box center [796, 502] width 33 height 23
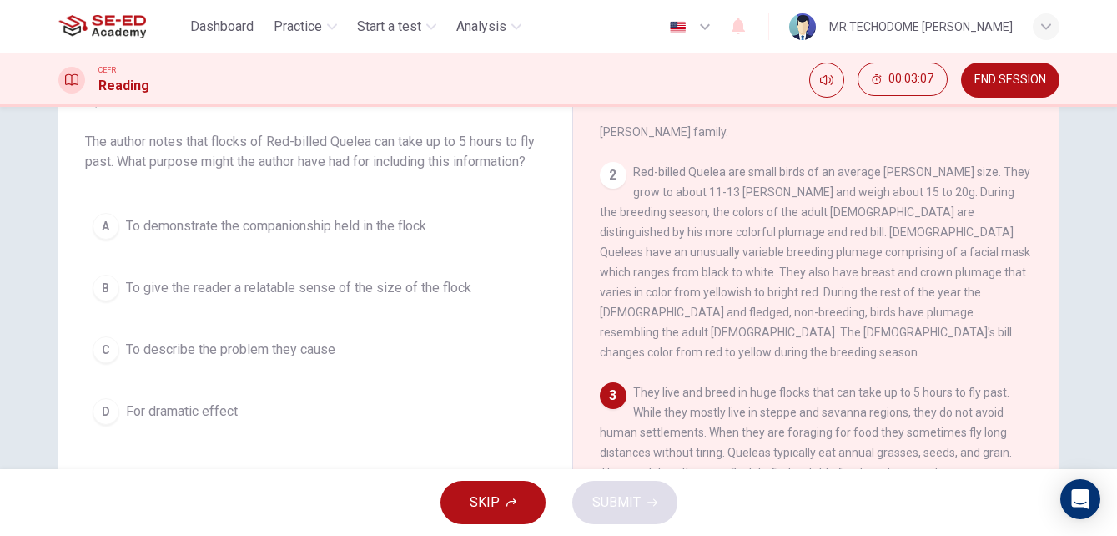
scroll to position [118, 0]
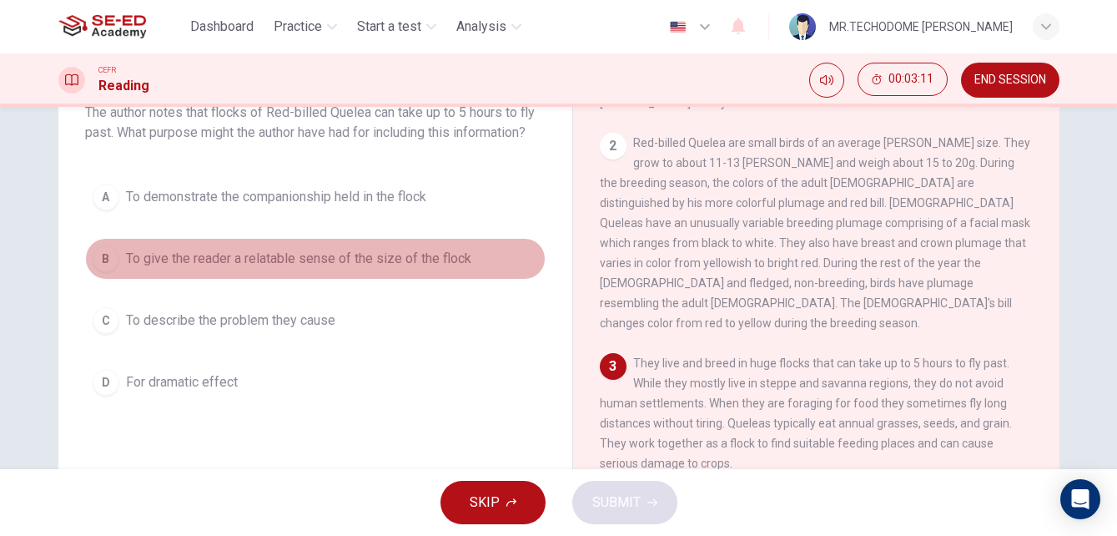
click at [361, 259] on span "To give the reader a relatable sense of the size of the flock" at bounding box center [298, 259] width 345 height 20
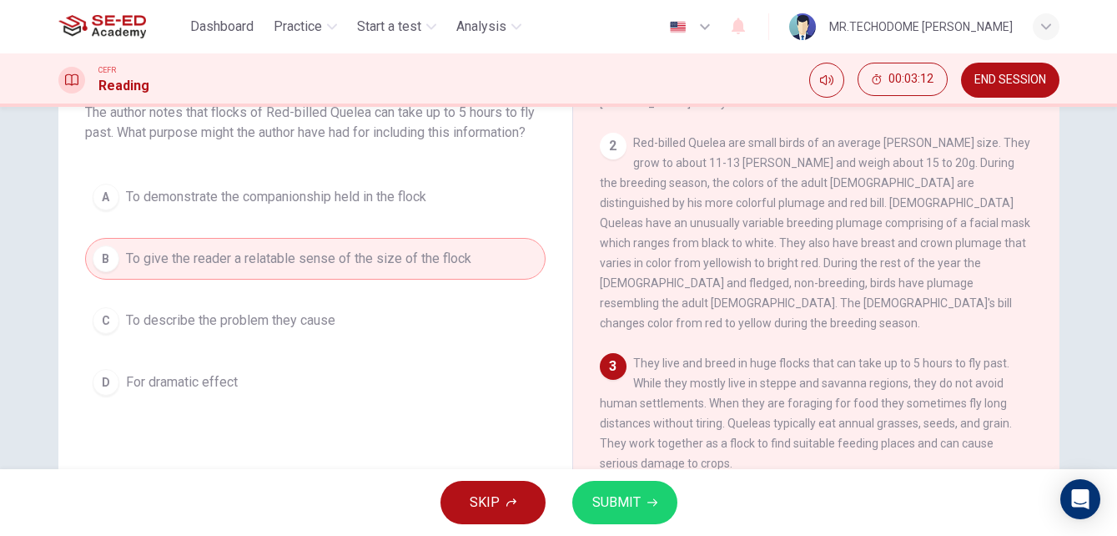
click at [624, 492] on span "SUBMIT" at bounding box center [616, 502] width 48 height 23
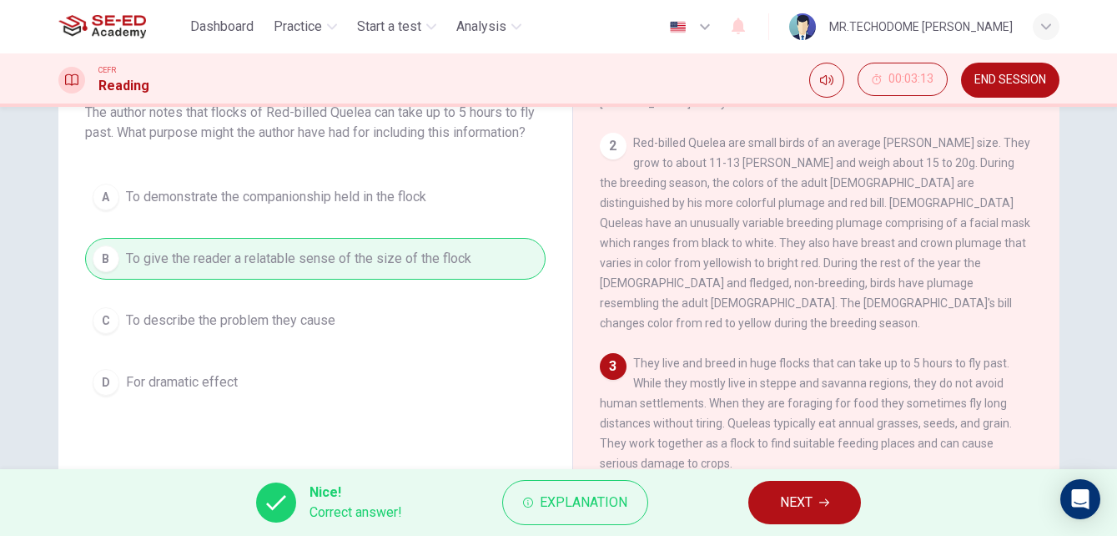
click at [788, 504] on span "NEXT" at bounding box center [796, 502] width 33 height 23
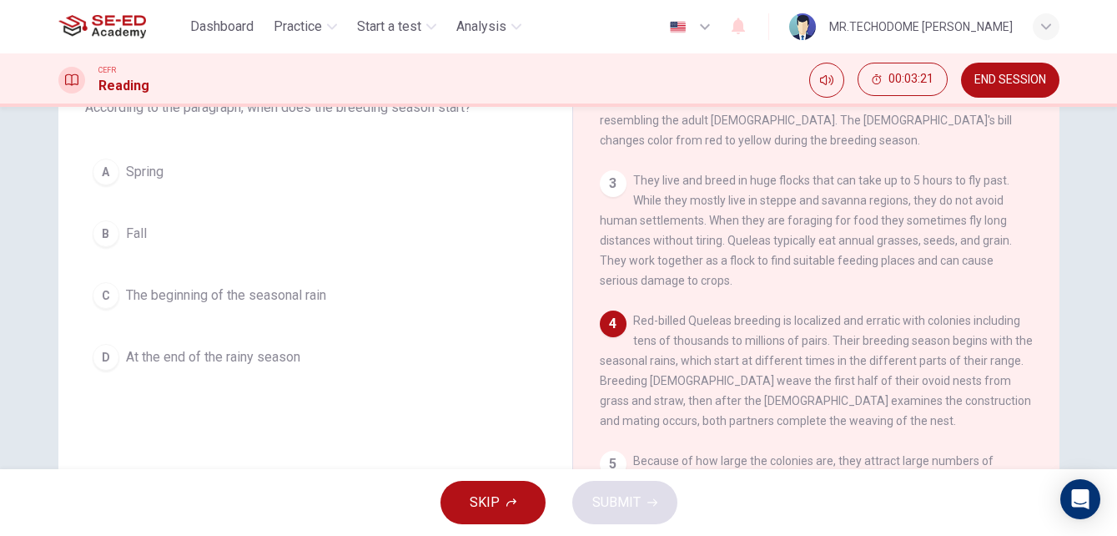
scroll to position [201, 0]
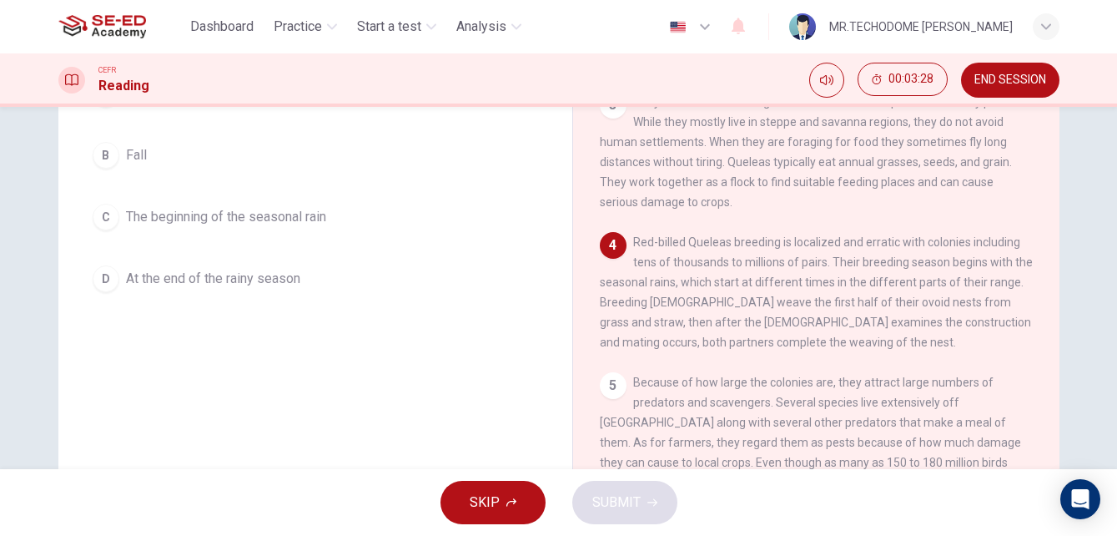
click at [227, 207] on span "The beginning of the seasonal rain" at bounding box center [226, 217] width 200 height 20
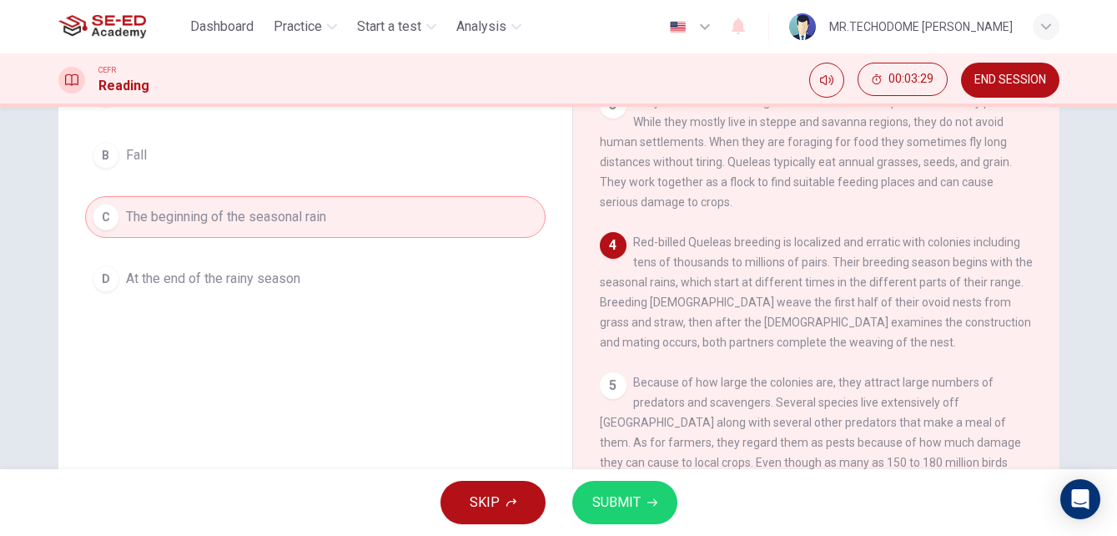
click at [638, 500] on span "SUBMIT" at bounding box center [616, 502] width 48 height 23
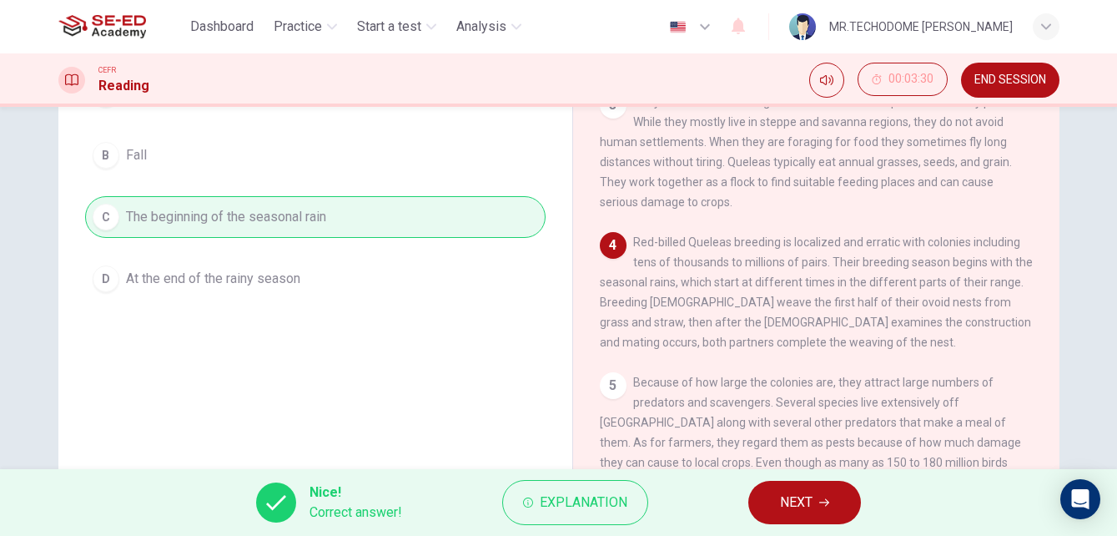
click at [778, 494] on button "NEXT" at bounding box center [804, 502] width 113 height 43
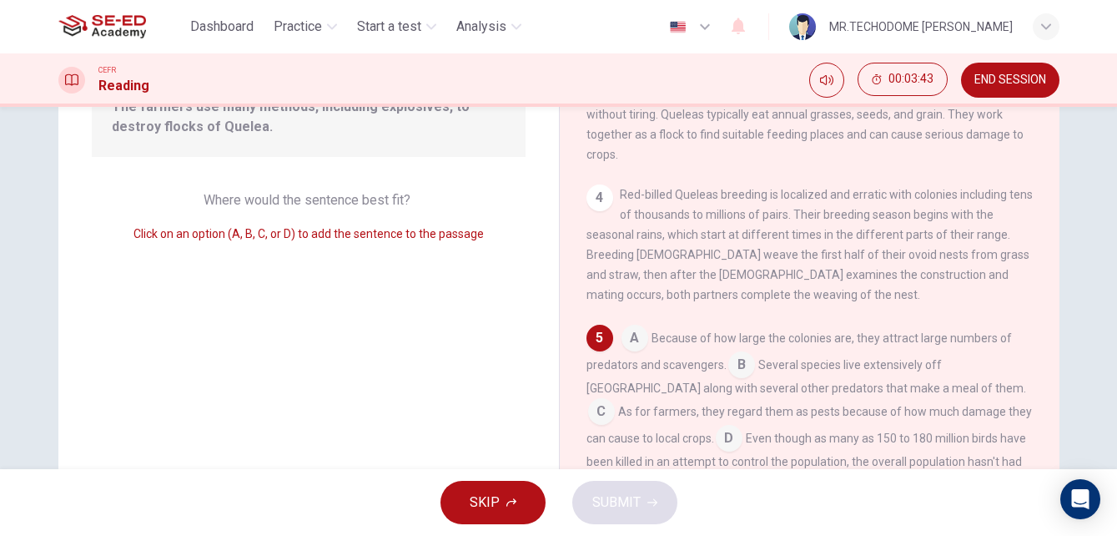
scroll to position [118, 0]
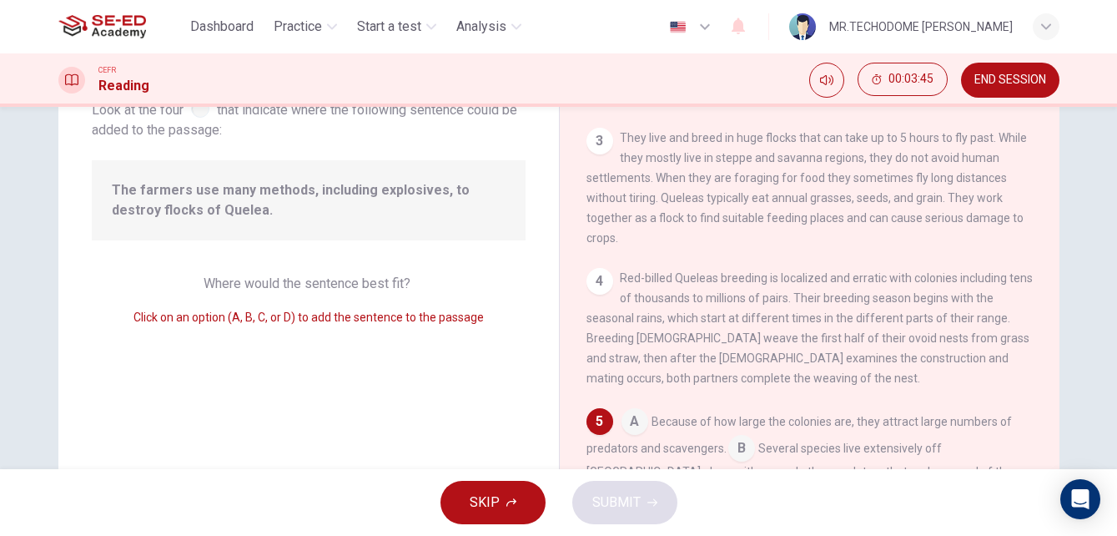
click at [738, 436] on input at bounding box center [741, 449] width 27 height 27
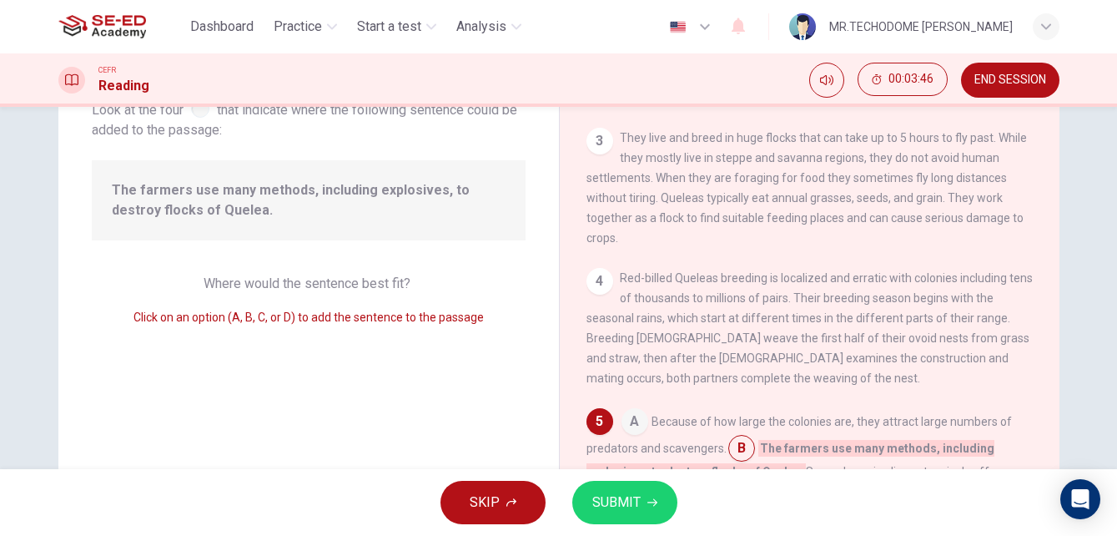
click at [637, 410] on input at bounding box center [635, 423] width 27 height 27
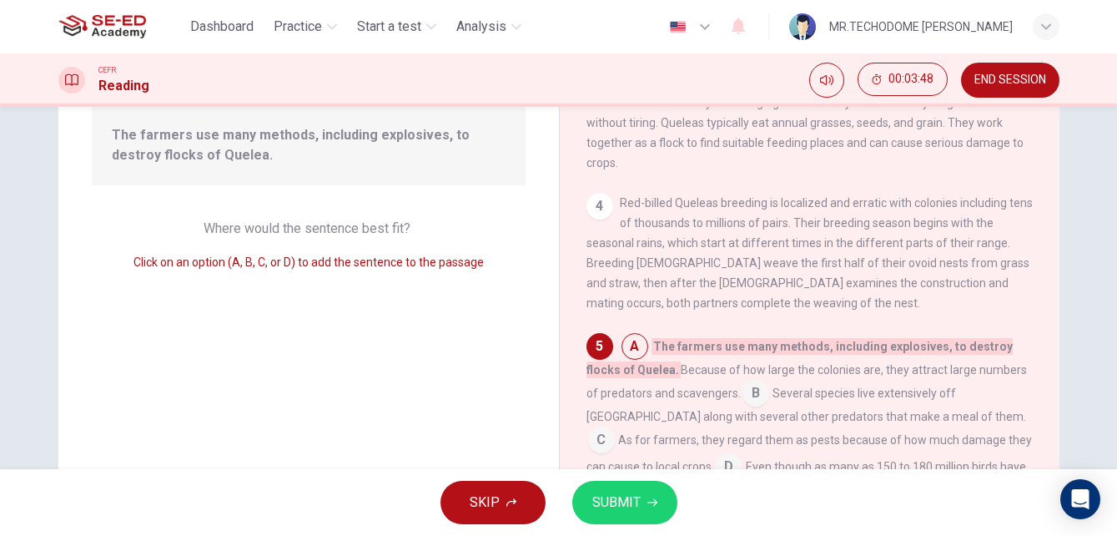
scroll to position [201, 0]
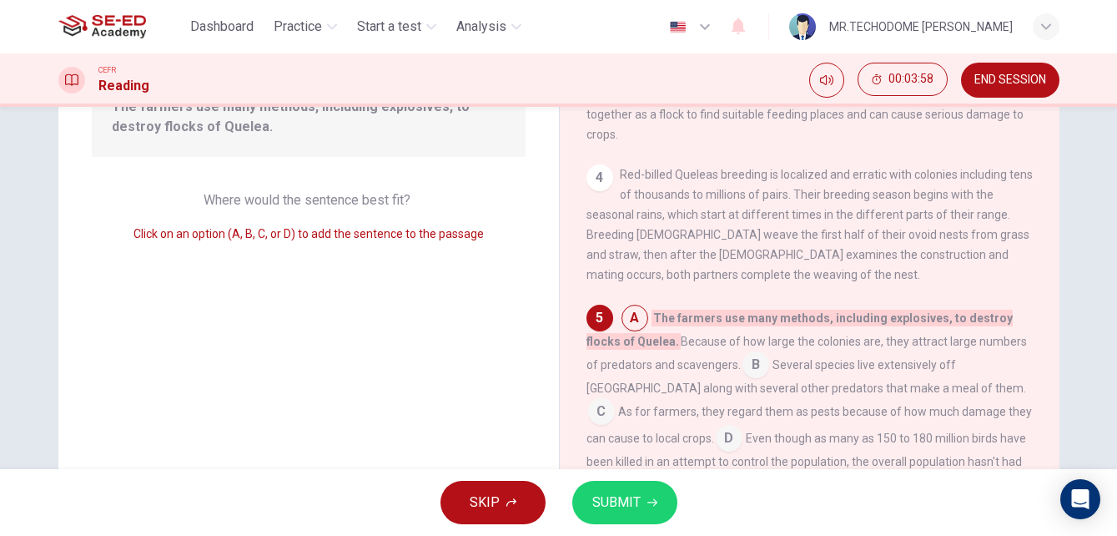
click at [757, 353] on input at bounding box center [756, 366] width 27 height 27
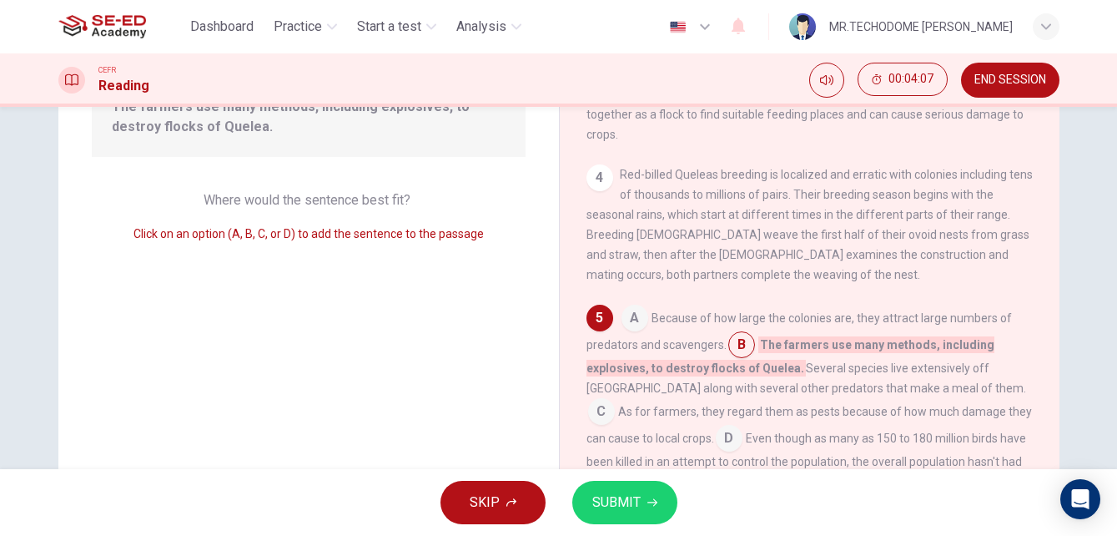
click at [617, 501] on span "SUBMIT" at bounding box center [616, 502] width 48 height 23
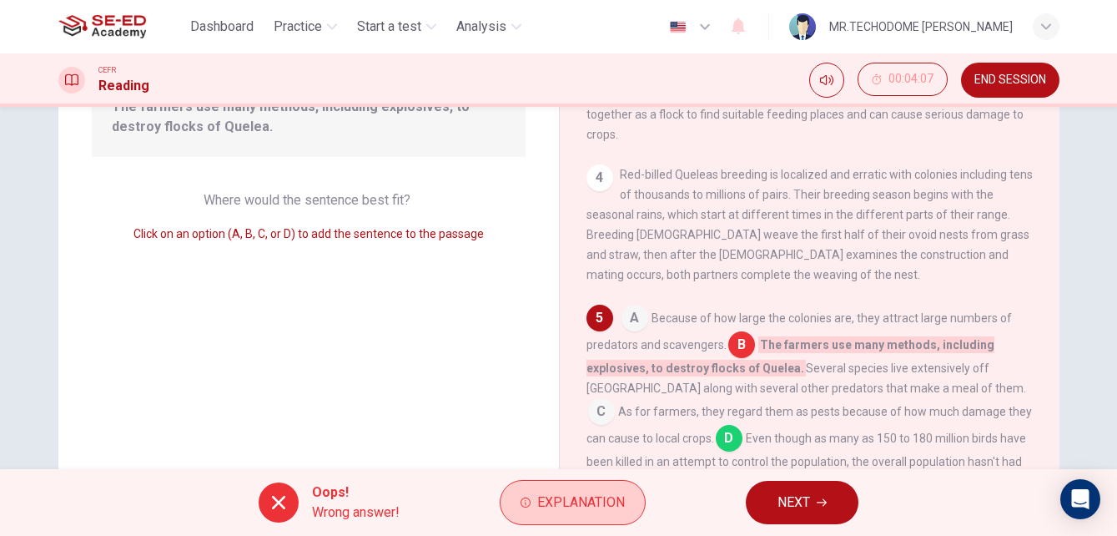
click at [620, 496] on span "Explanation" at bounding box center [581, 502] width 88 height 23
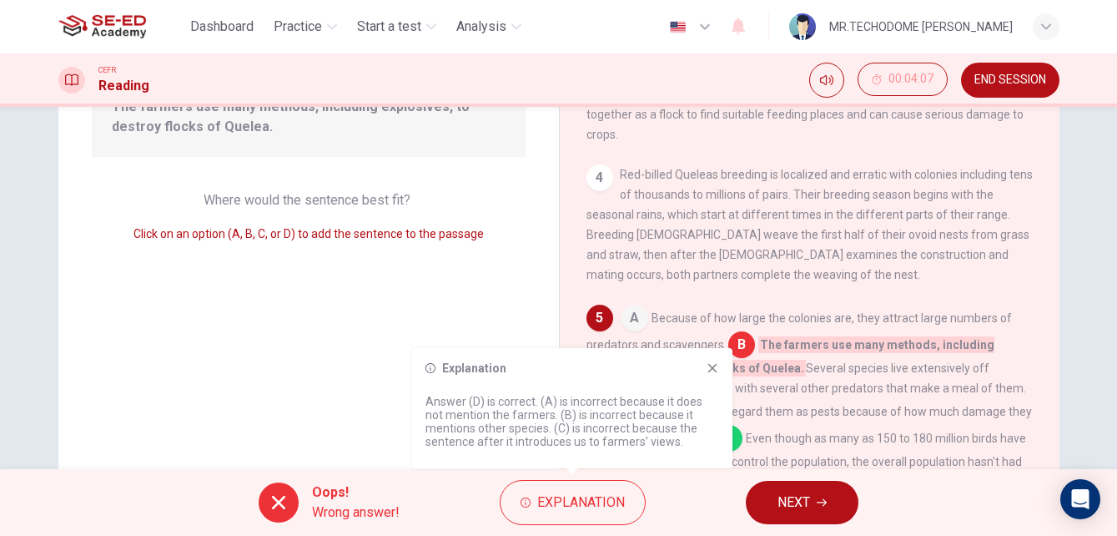
click at [709, 369] on icon at bounding box center [712, 367] width 13 height 13
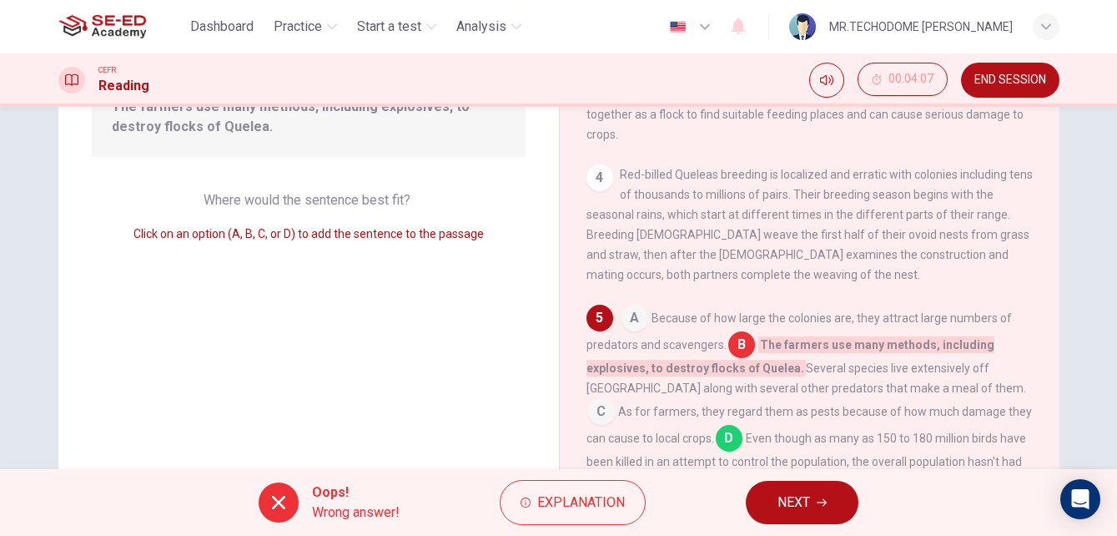
click at [815, 486] on button "NEXT" at bounding box center [802, 502] width 113 height 43
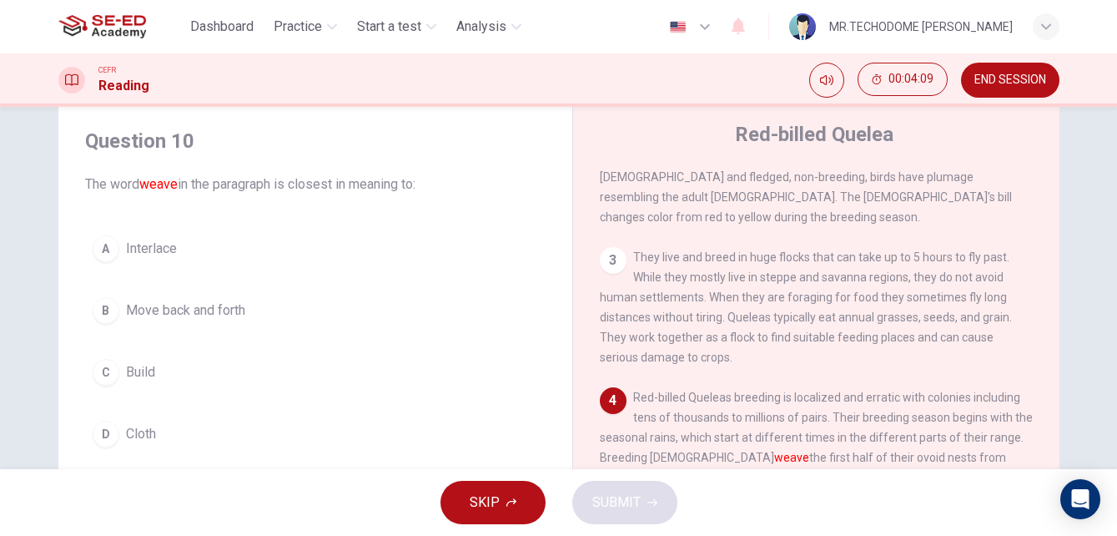
scroll to position [83, 0]
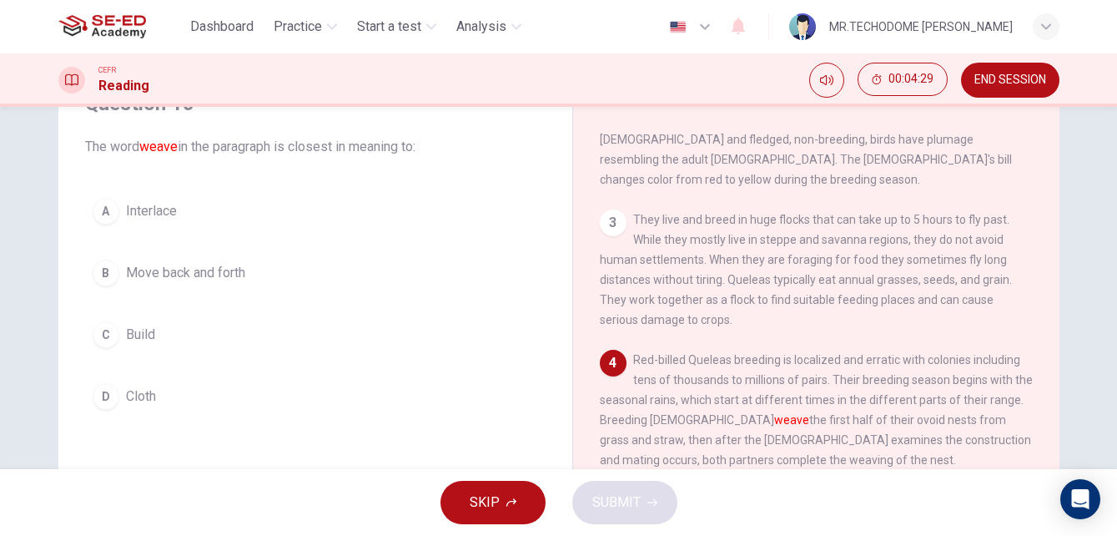
click at [237, 267] on span "Move back and forth" at bounding box center [185, 273] width 119 height 20
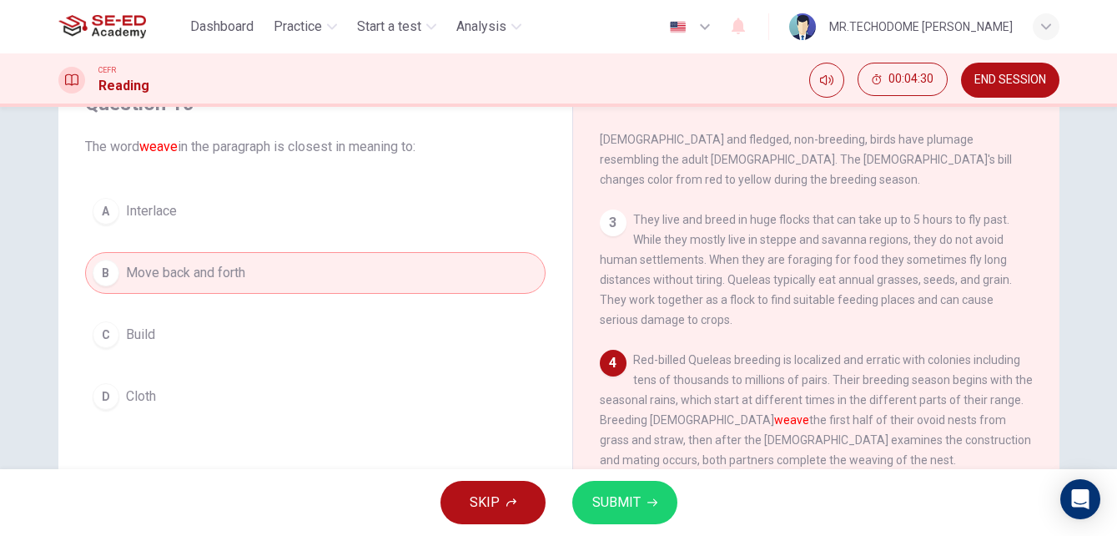
click at [631, 489] on button "SUBMIT" at bounding box center [624, 502] width 105 height 43
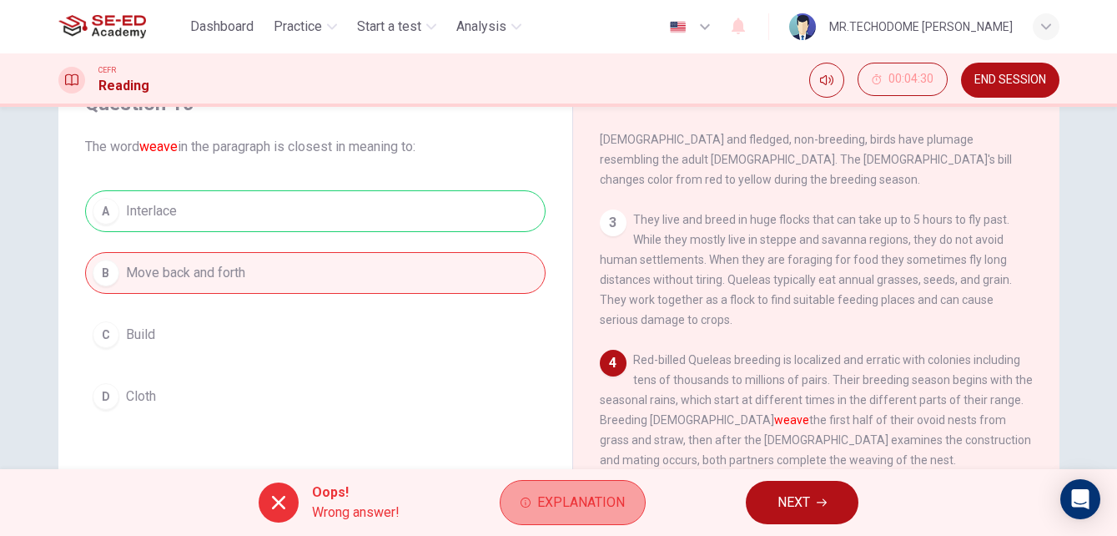
click at [546, 491] on span "Explanation" at bounding box center [581, 502] width 88 height 23
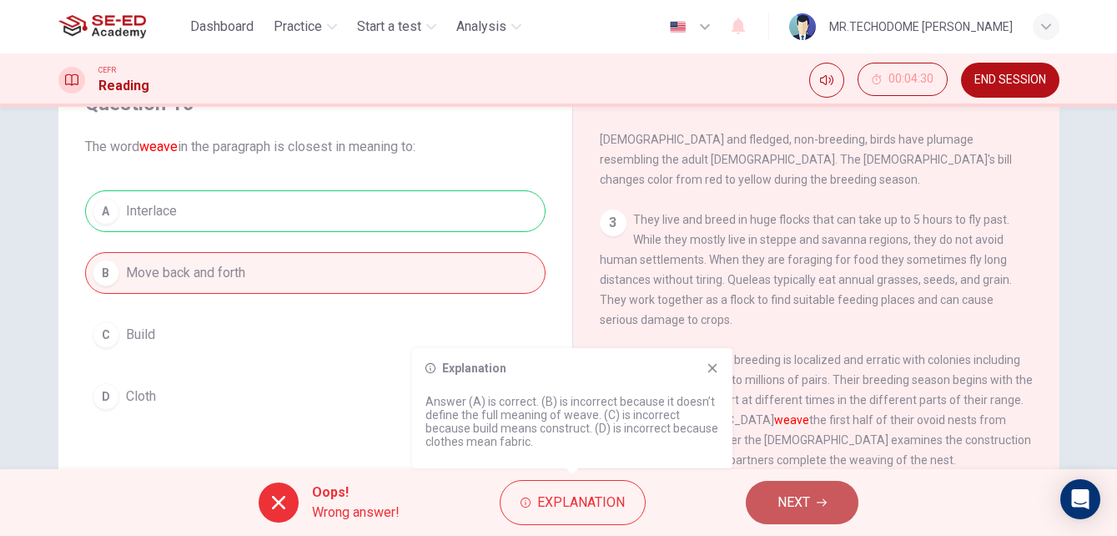
click at [794, 494] on span "NEXT" at bounding box center [794, 502] width 33 height 23
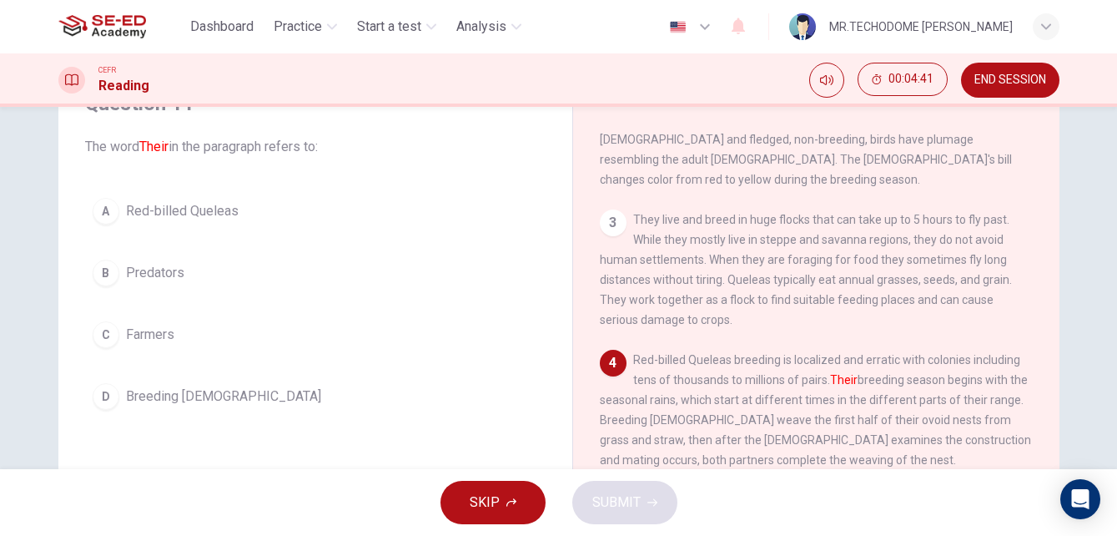
click at [108, 213] on div "A" at bounding box center [106, 211] width 27 height 27
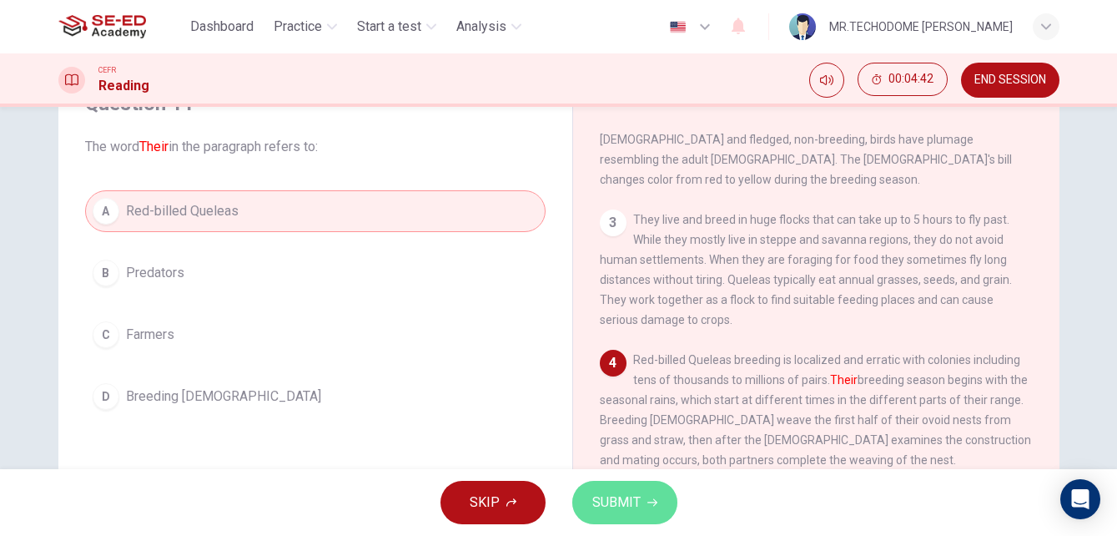
click at [647, 496] on button "SUBMIT" at bounding box center [624, 502] width 105 height 43
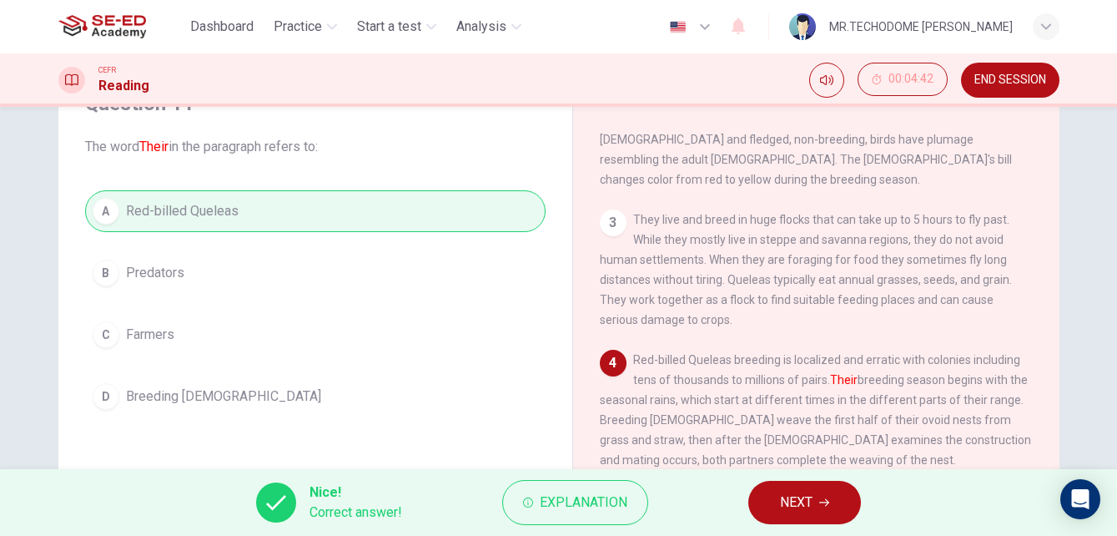
click at [792, 501] on span "NEXT" at bounding box center [796, 502] width 33 height 23
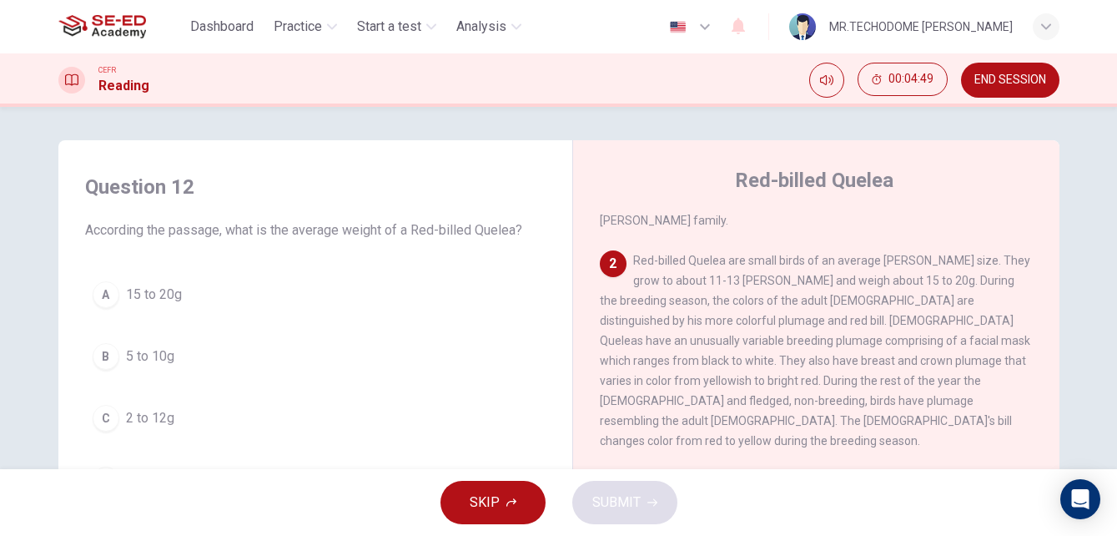
click at [130, 291] on span "15 to 20g" at bounding box center [154, 295] width 56 height 20
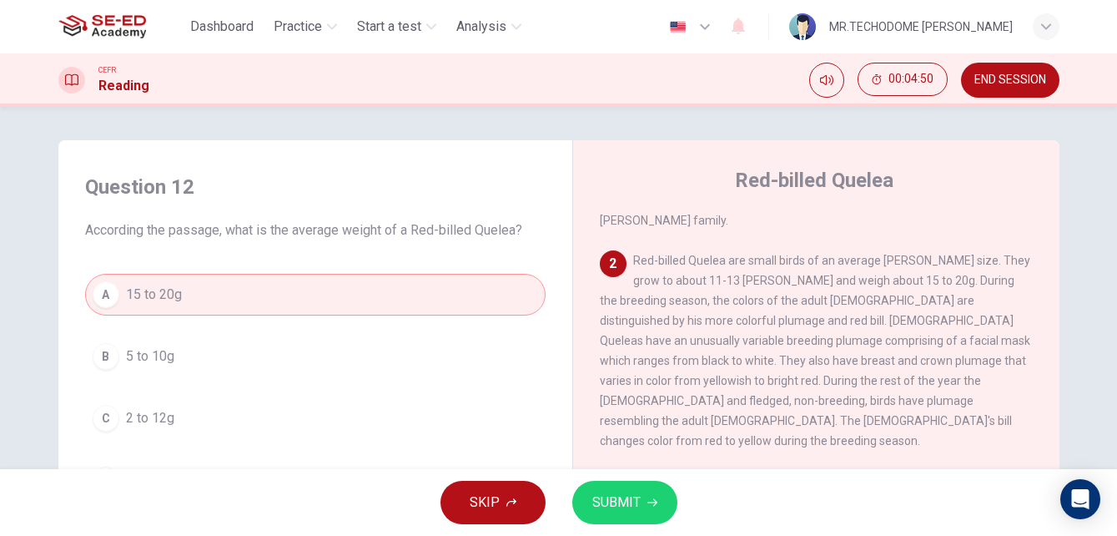
click at [598, 498] on span "SUBMIT" at bounding box center [616, 502] width 48 height 23
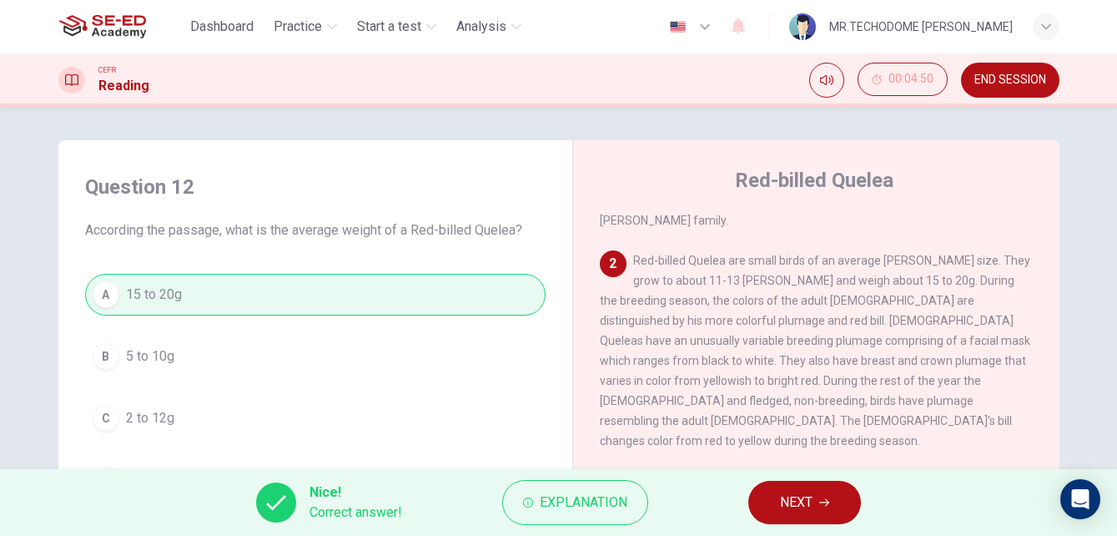
click at [794, 486] on button "NEXT" at bounding box center [804, 502] width 113 height 43
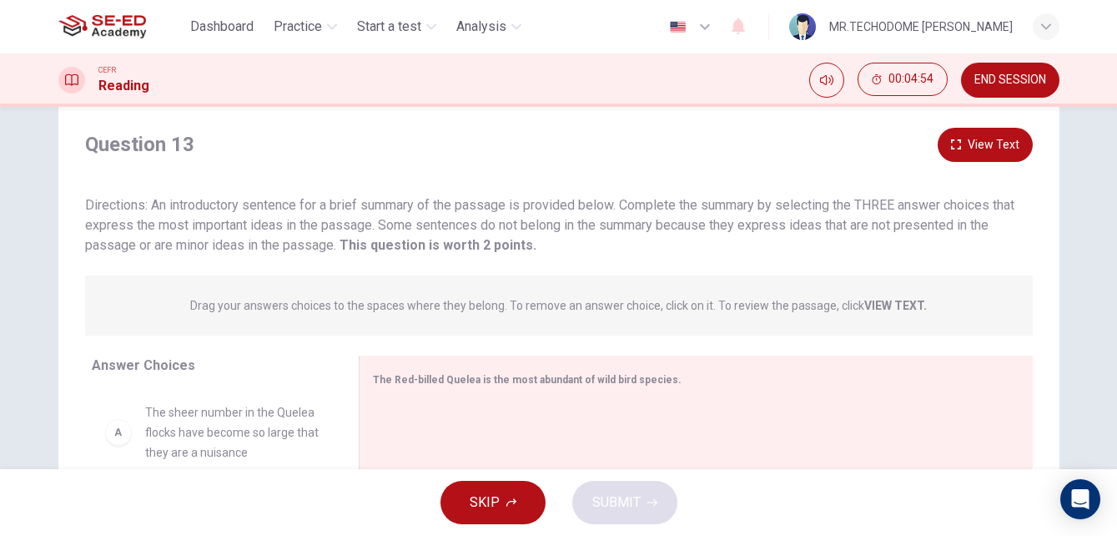
scroll to position [34, 0]
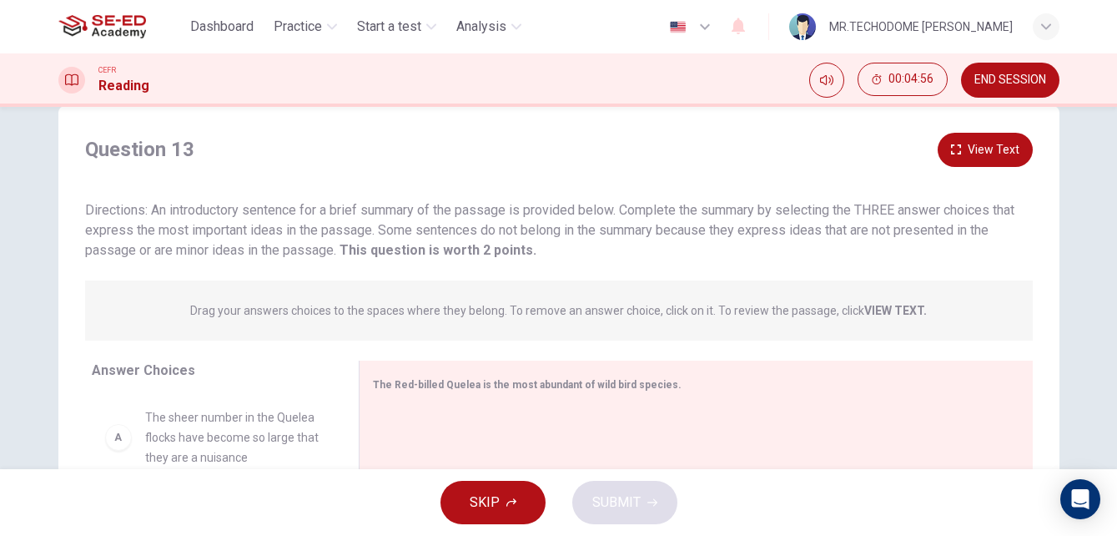
click at [976, 149] on button "View Text" at bounding box center [985, 150] width 95 height 34
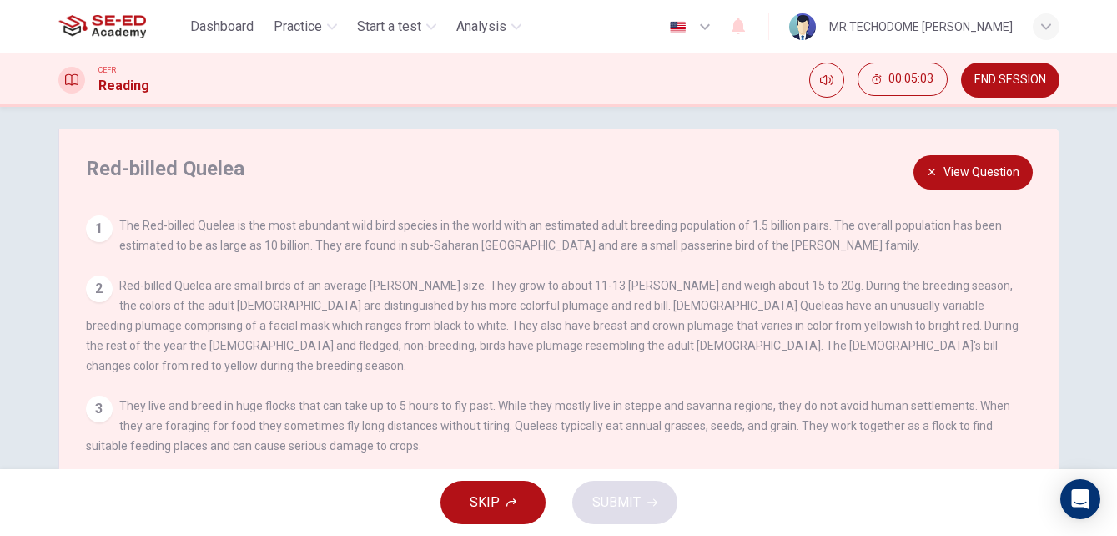
scroll to position [0, 0]
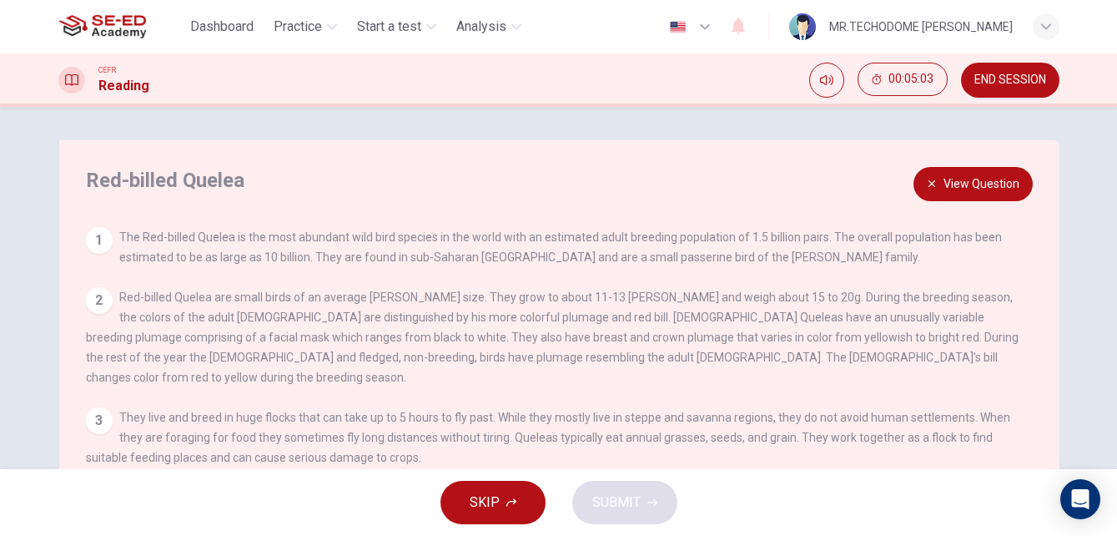
click at [953, 190] on button "View Question" at bounding box center [973, 184] width 119 height 34
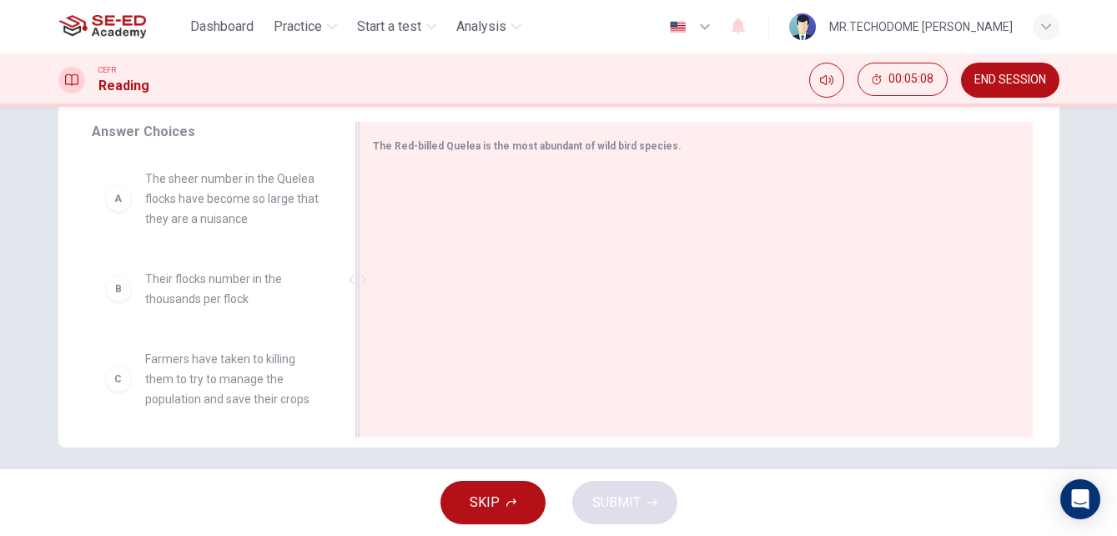
scroll to position [285, 0]
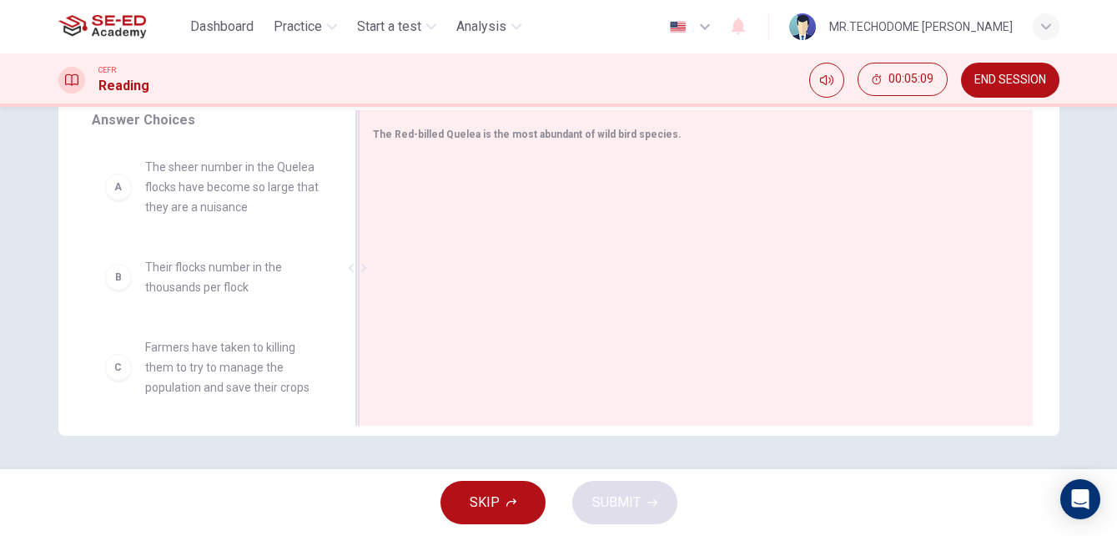
click at [495, 192] on div at bounding box center [689, 270] width 633 height 224
click at [273, 197] on span "The sheer number in the Quelea flocks have become so large that they are a nuis…" at bounding box center [232, 187] width 174 height 60
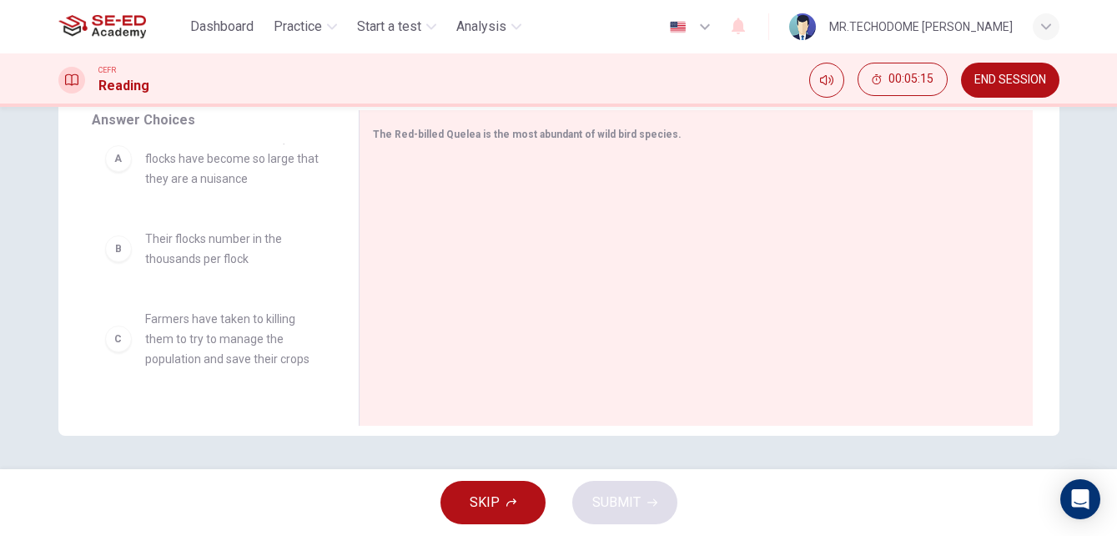
scroll to position [0, 0]
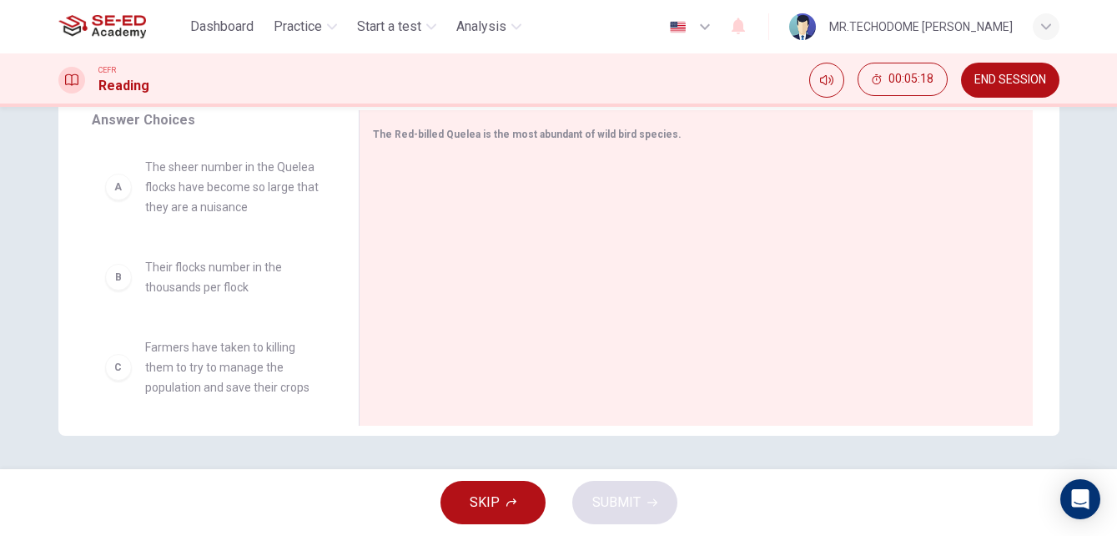
click at [133, 188] on div "A The sheer number in the Quelea flocks have become so large that they are a nu…" at bounding box center [212, 187] width 214 height 60
click at [622, 200] on div at bounding box center [689, 270] width 633 height 224
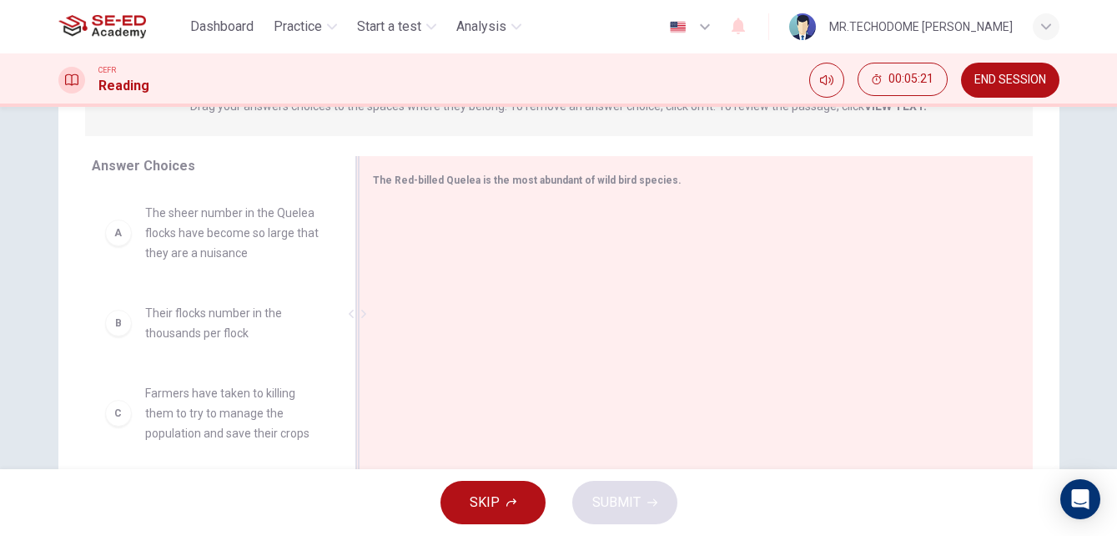
scroll to position [201, 0]
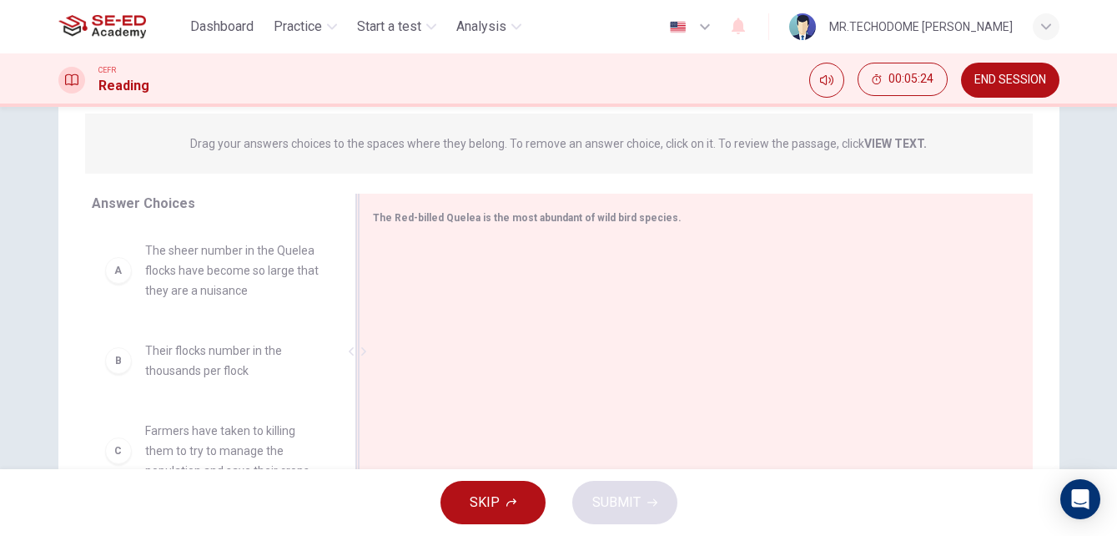
click at [712, 224] on div "The Red-billed Quelea is the most abundant of wild bird species." at bounding box center [686, 217] width 627 height 21
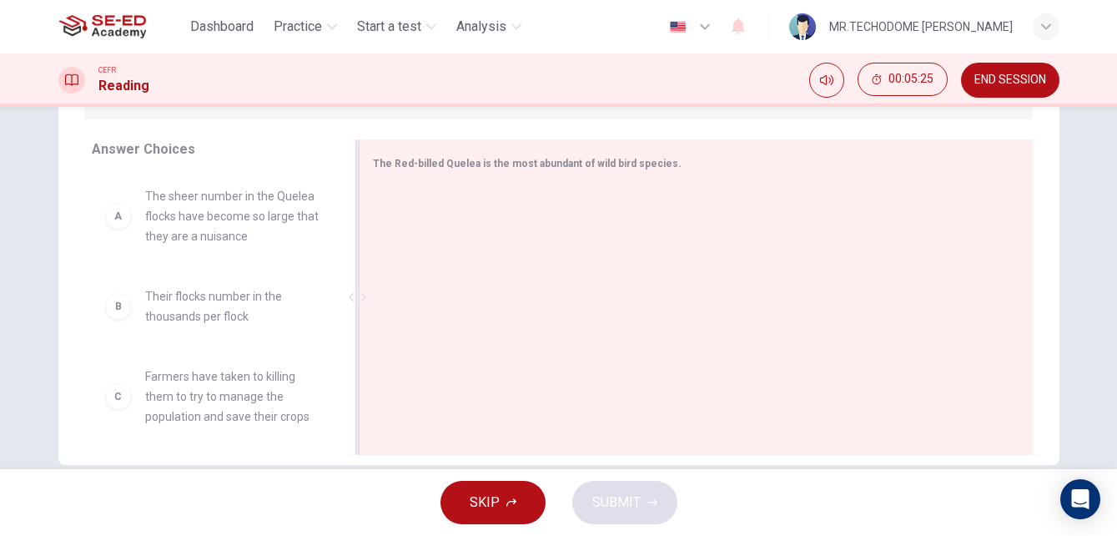
scroll to position [285, 0]
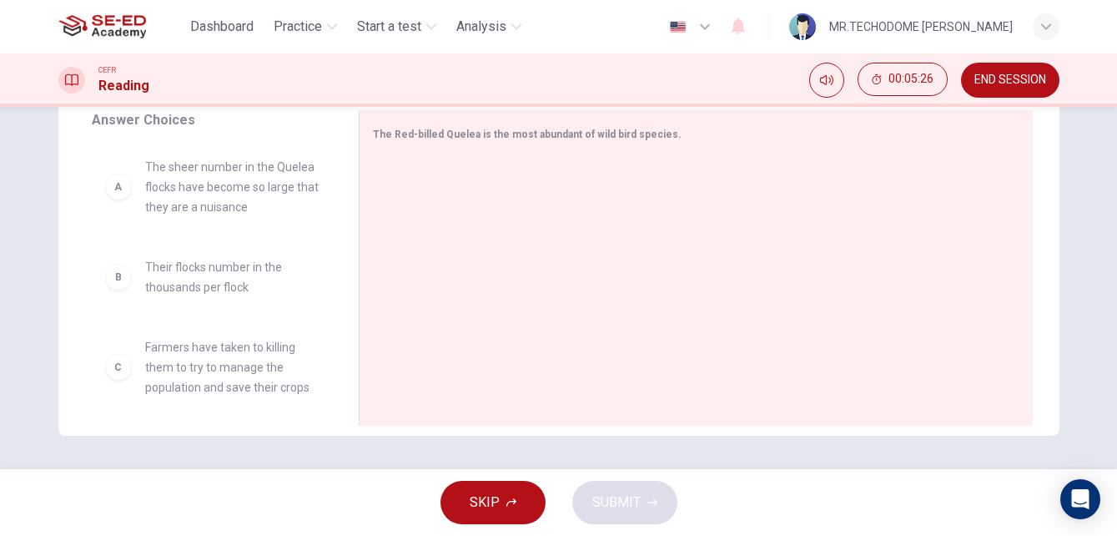
click at [117, 371] on div "C" at bounding box center [118, 367] width 27 height 27
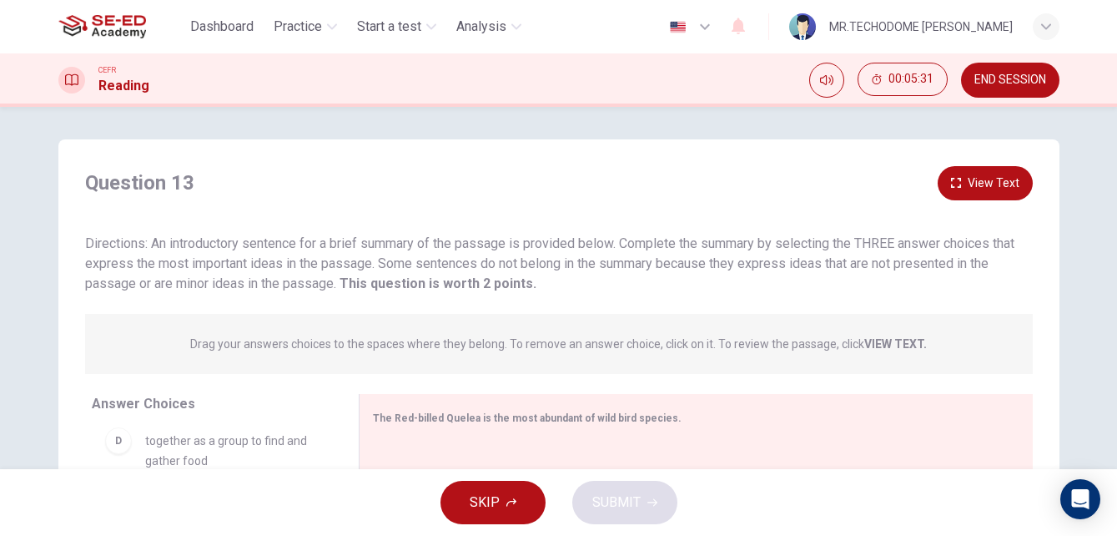
scroll to position [0, 0]
click at [515, 511] on button "SKIP" at bounding box center [493, 502] width 105 height 43
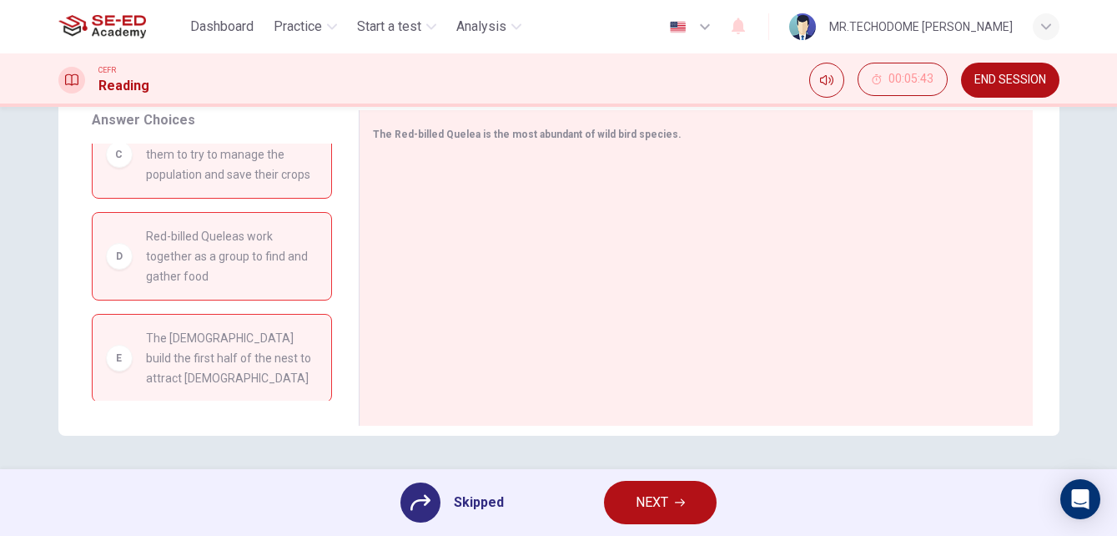
scroll to position [320, 0]
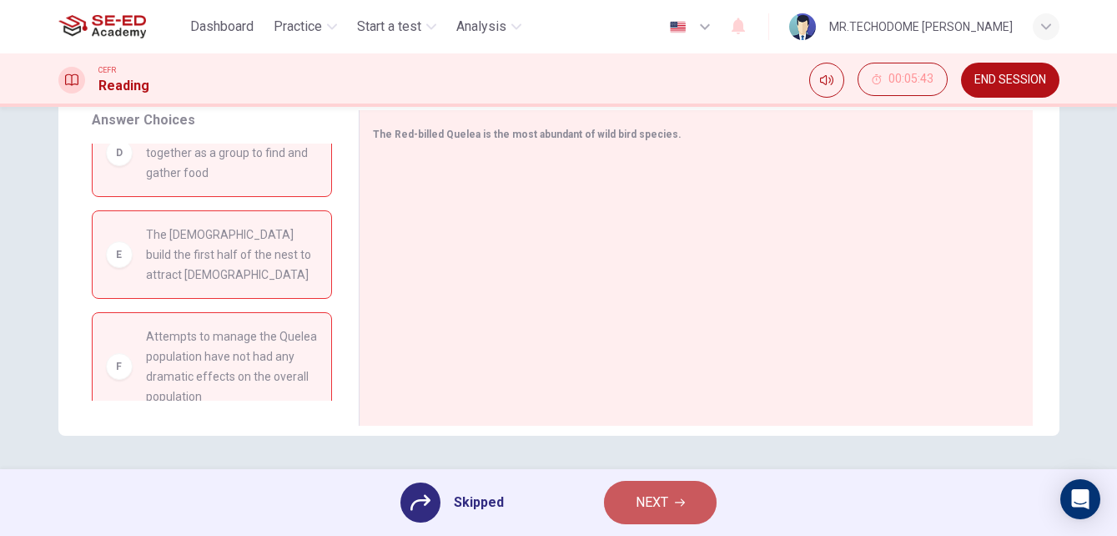
click at [698, 501] on button "NEXT" at bounding box center [660, 502] width 113 height 43
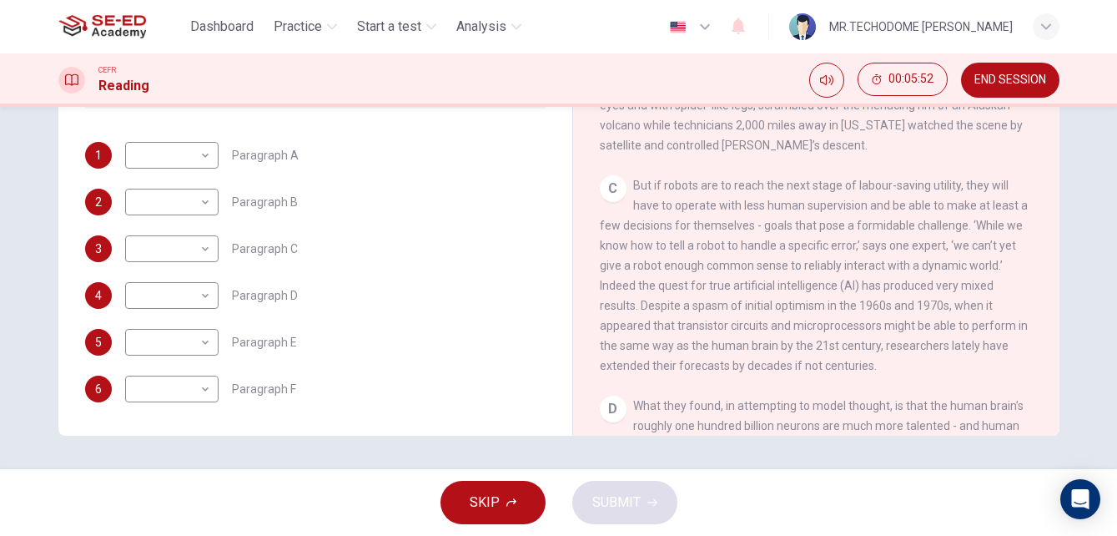
scroll to position [464, 0]
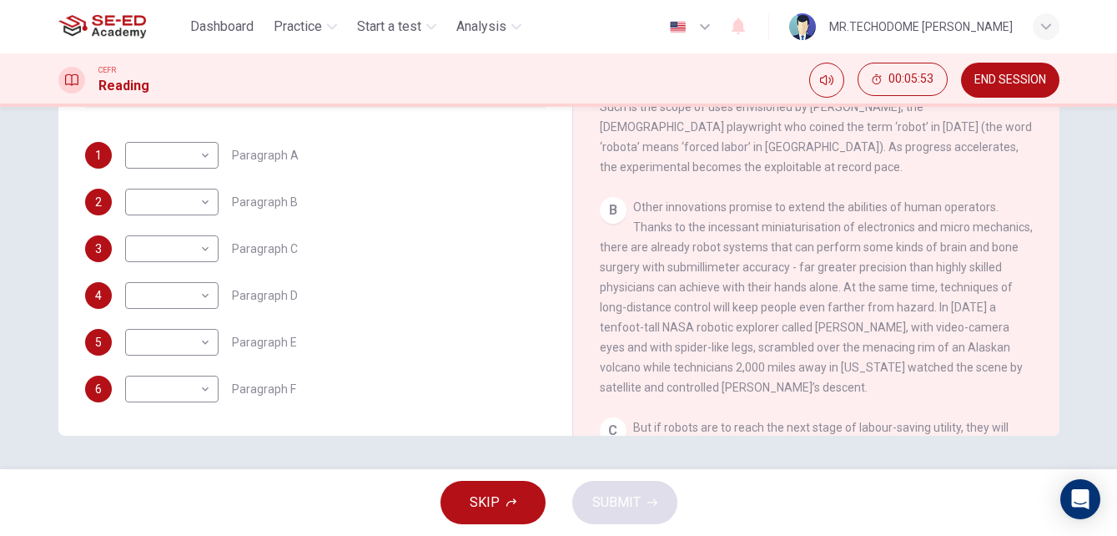
click at [1011, 78] on span "END SESSION" at bounding box center [1011, 79] width 72 height 13
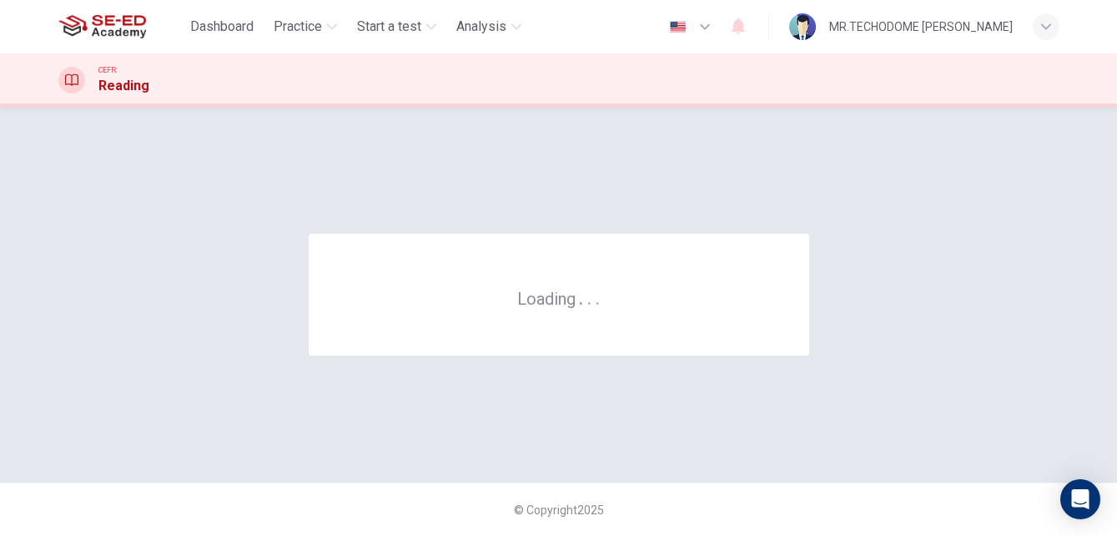
scroll to position [0, 0]
